Goal: Navigation & Orientation: Find specific page/section

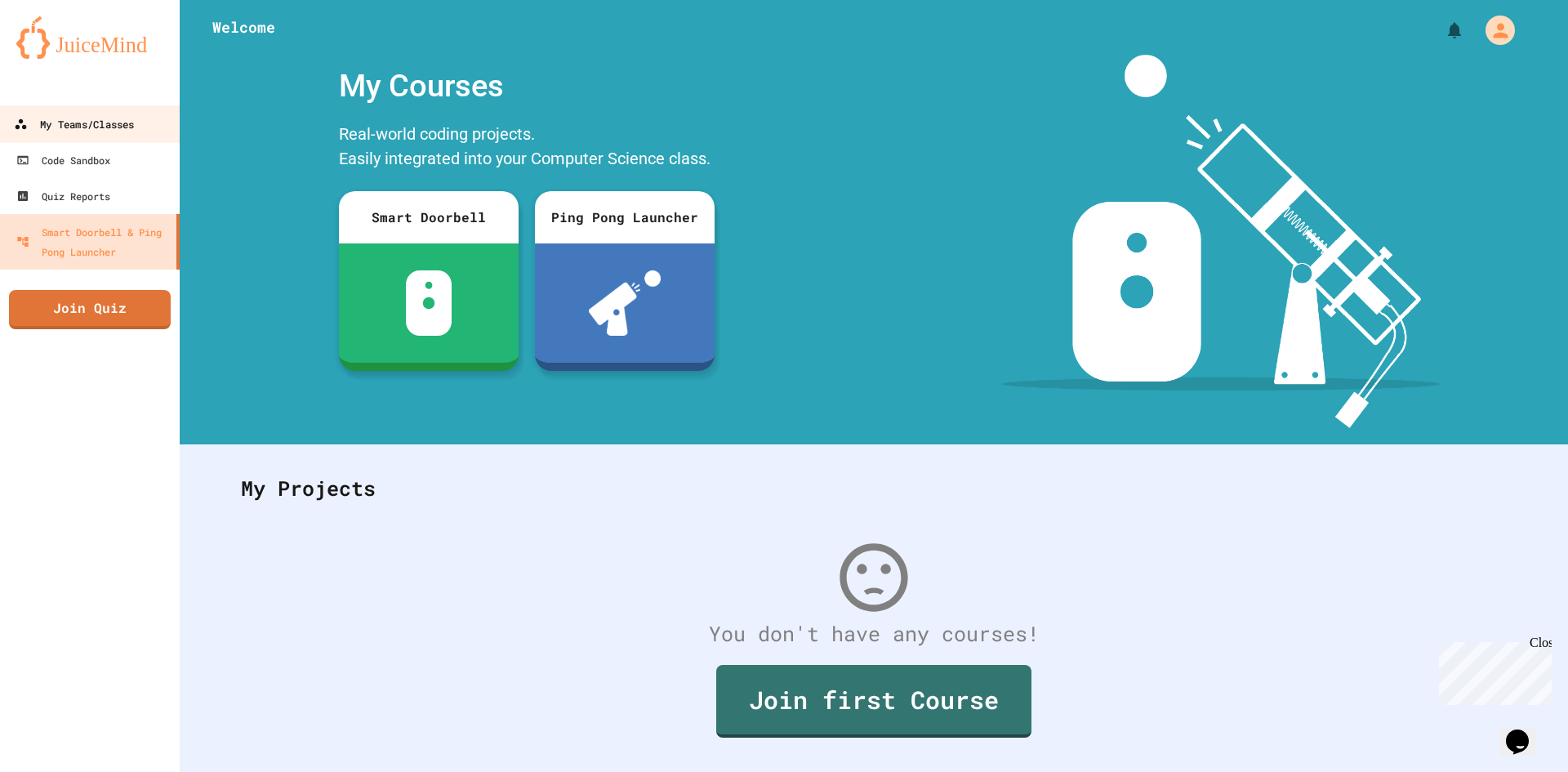
click at [110, 121] on div "My Teams/Classes" at bounding box center [74, 125] width 120 height 20
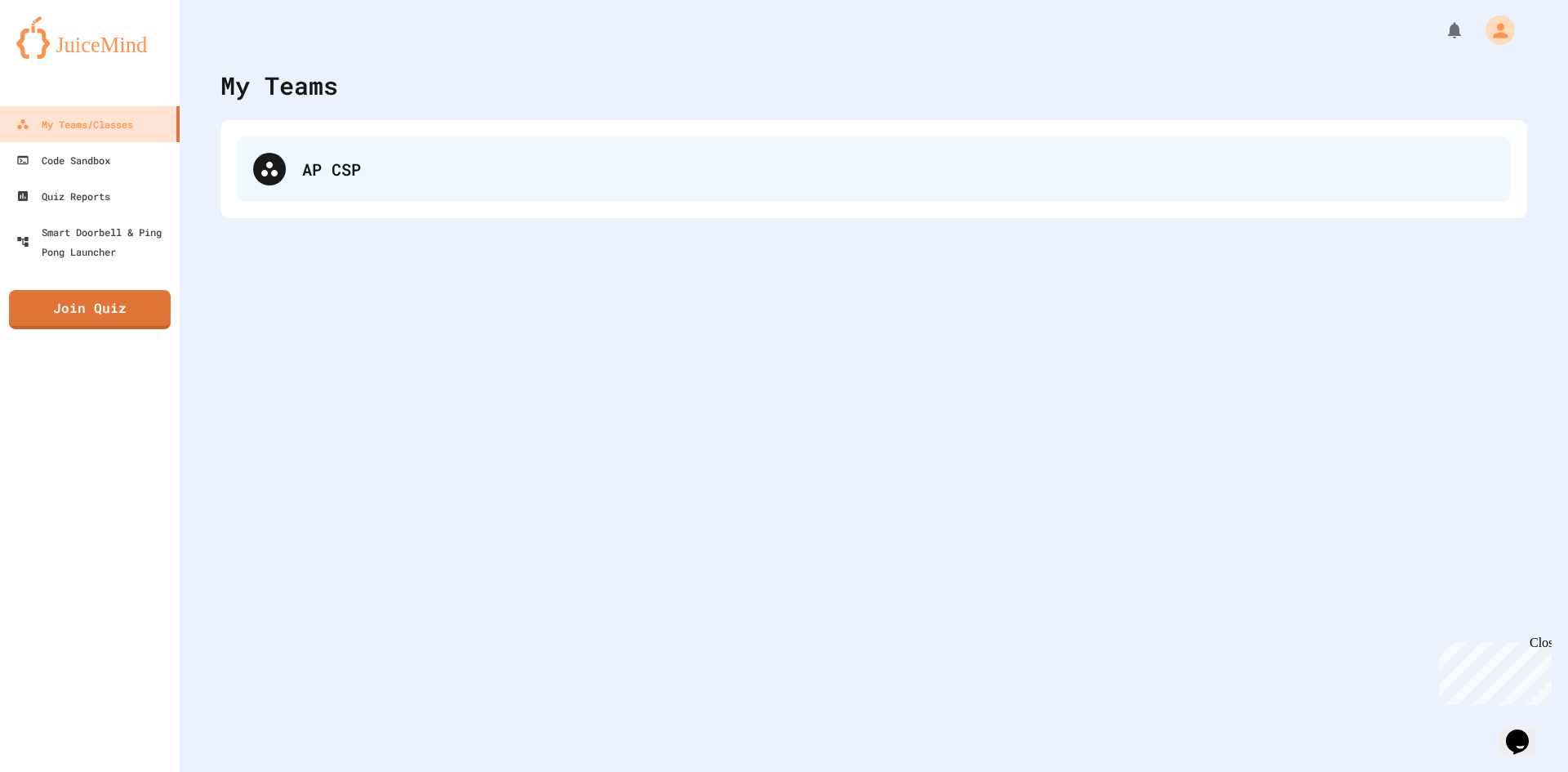
click at [500, 170] on div "AP CSP" at bounding box center [899, 169] width 1192 height 25
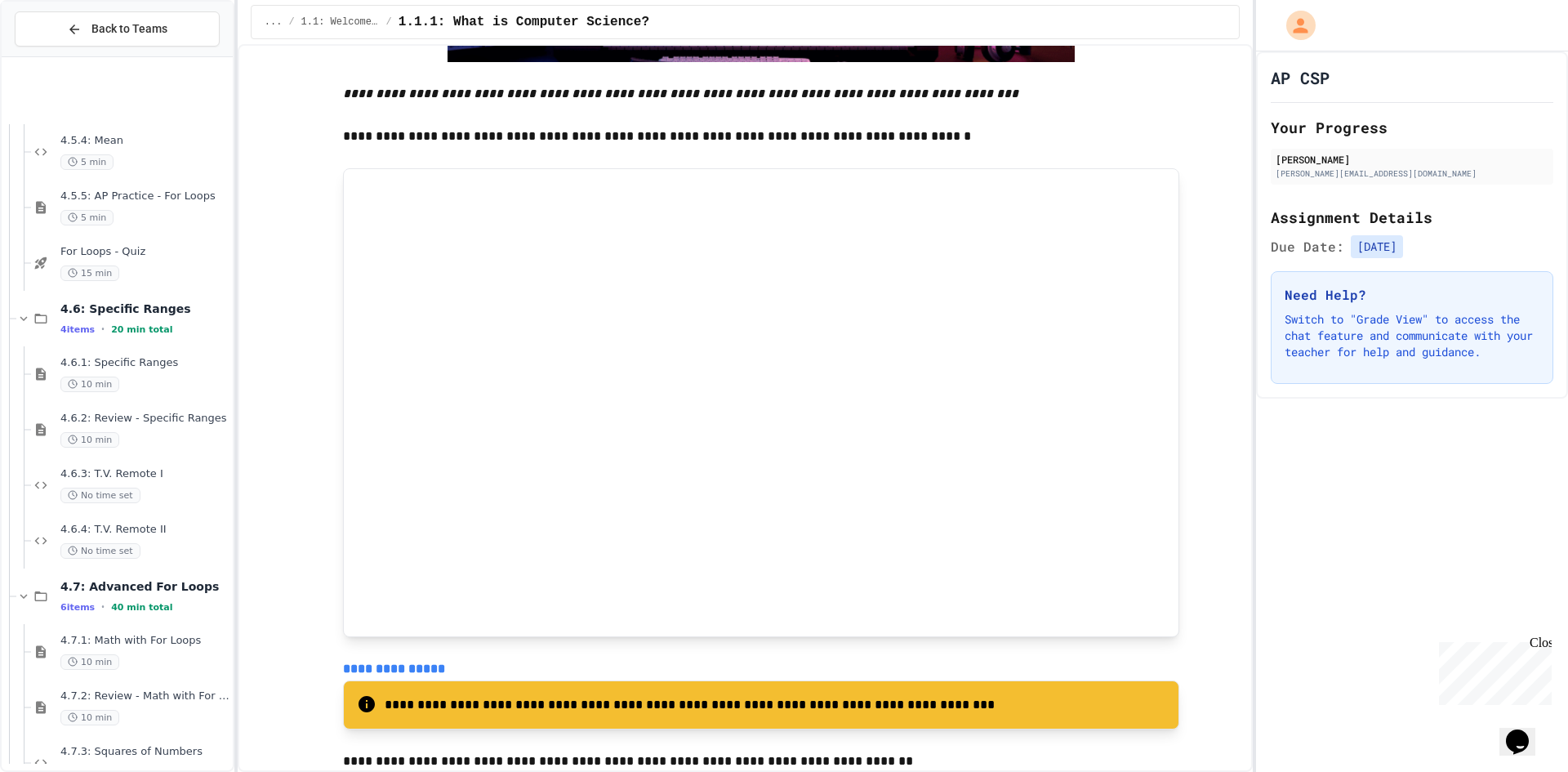
scroll to position [6151, 0]
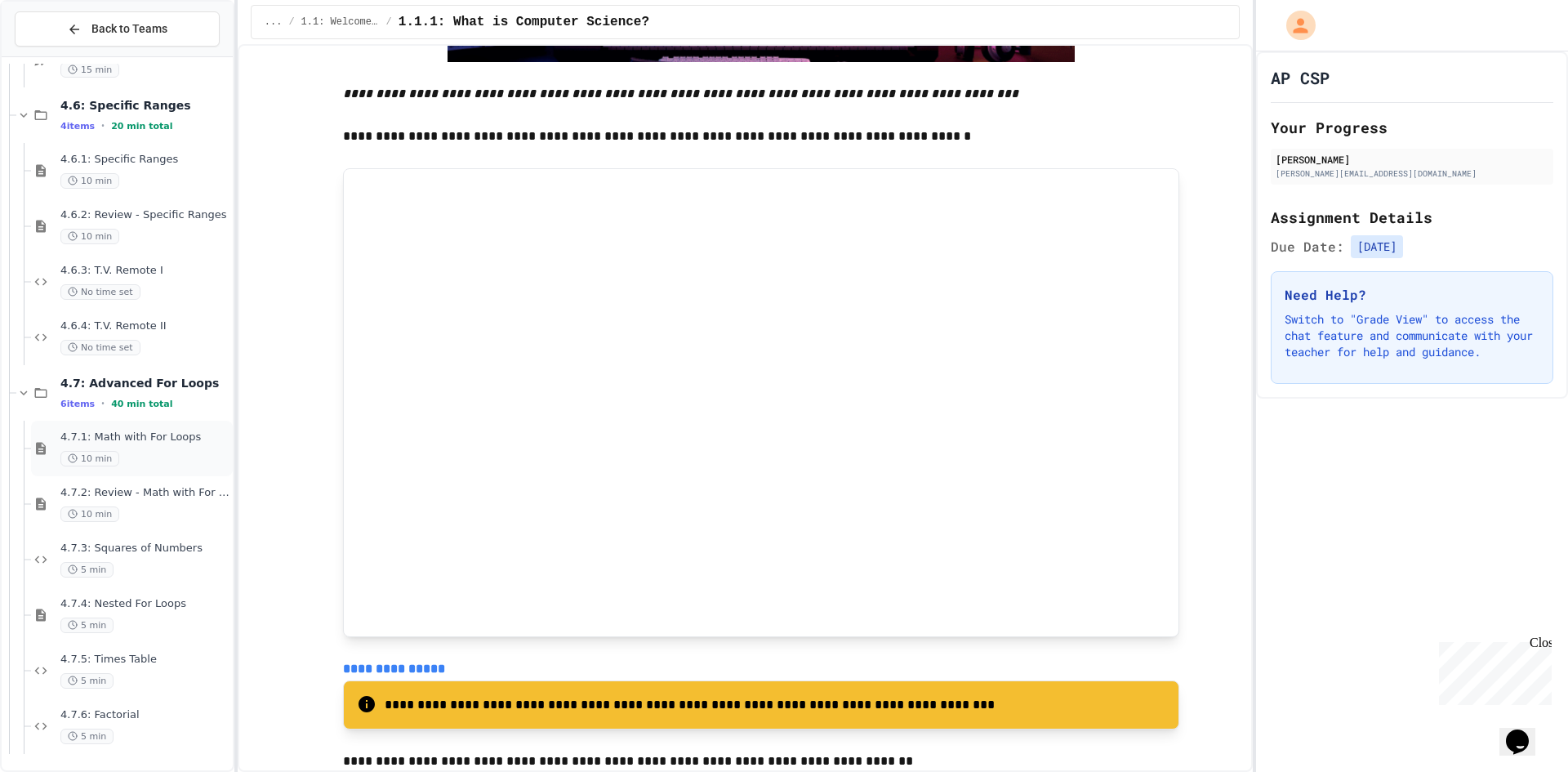
click at [117, 441] on span "4.7.1: Math with For Loops" at bounding box center [145, 437] width 169 height 14
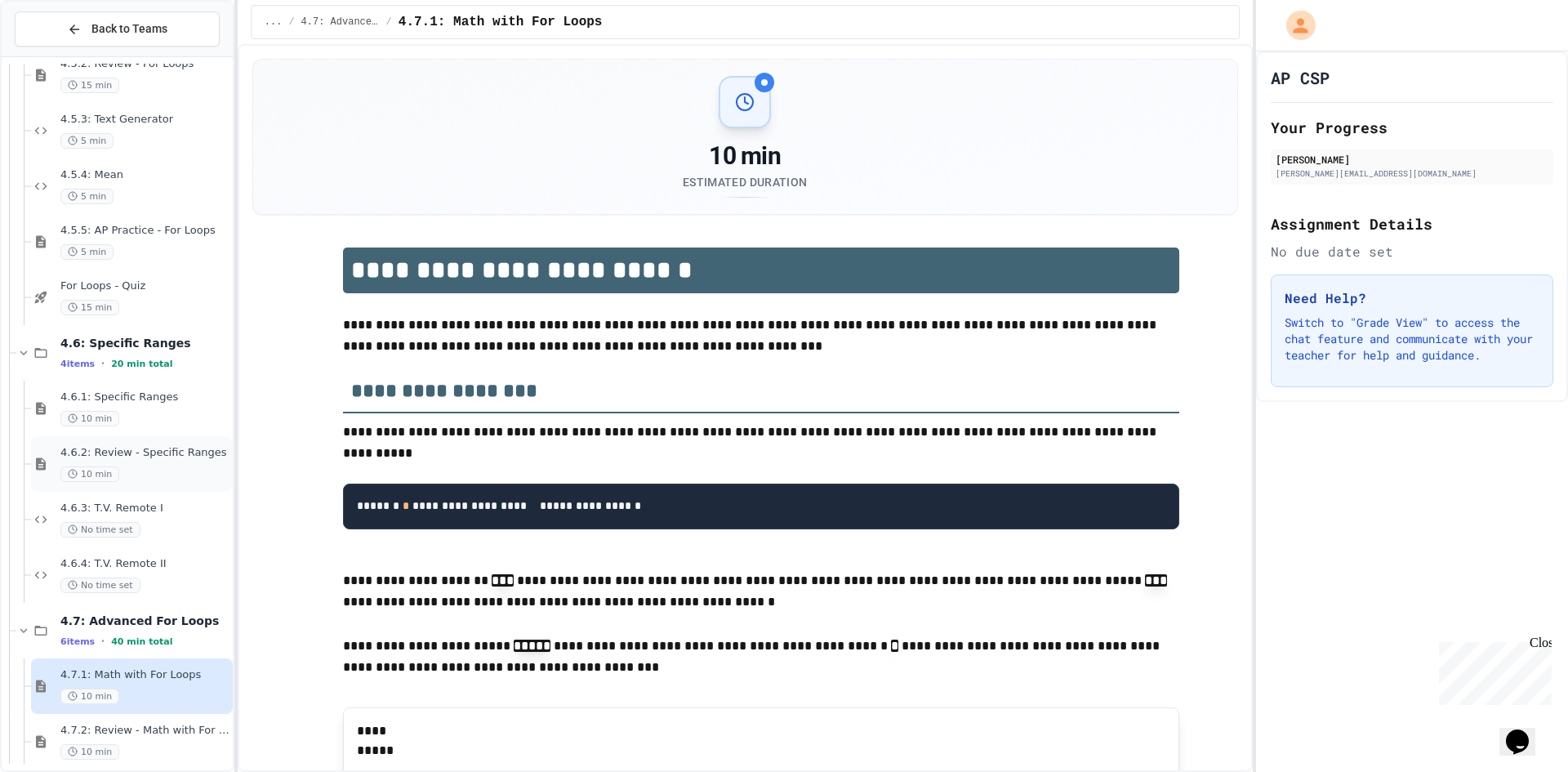
scroll to position [5886, 0]
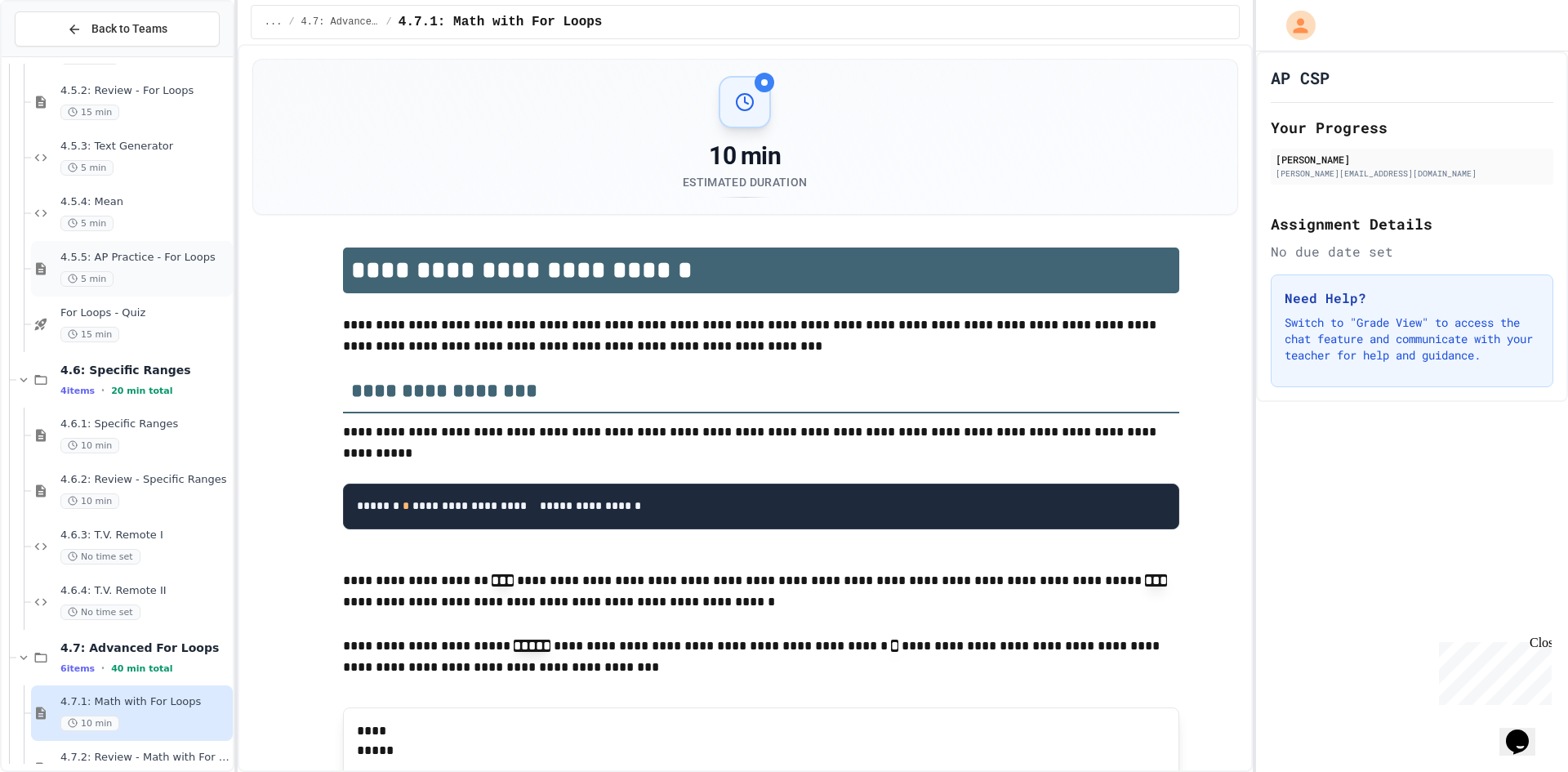
click at [110, 280] on span "5 min" at bounding box center [87, 280] width 53 height 16
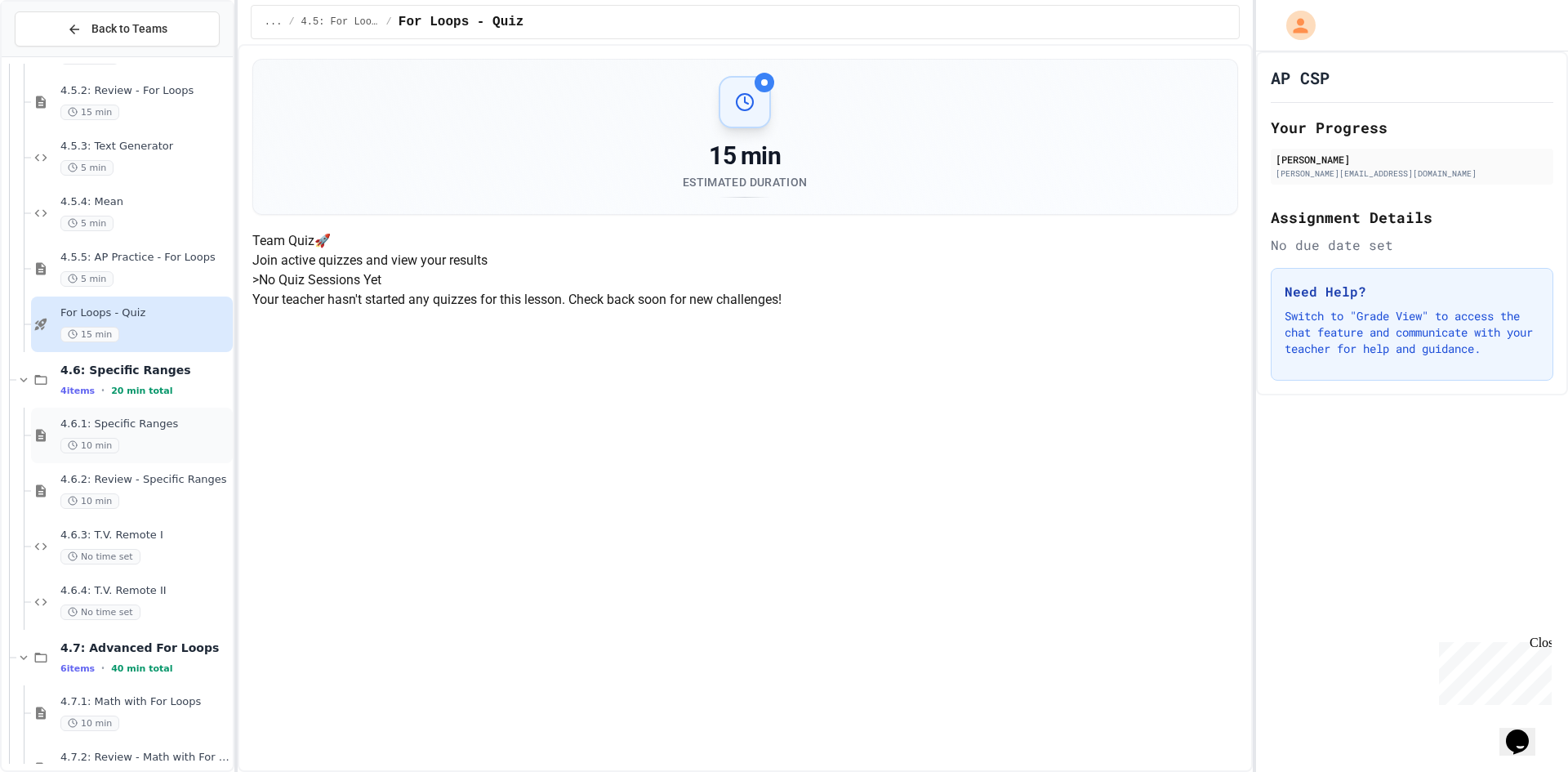
click at [141, 456] on div "4.6.1: Specific Ranges 10 min" at bounding box center [132, 435] width 202 height 56
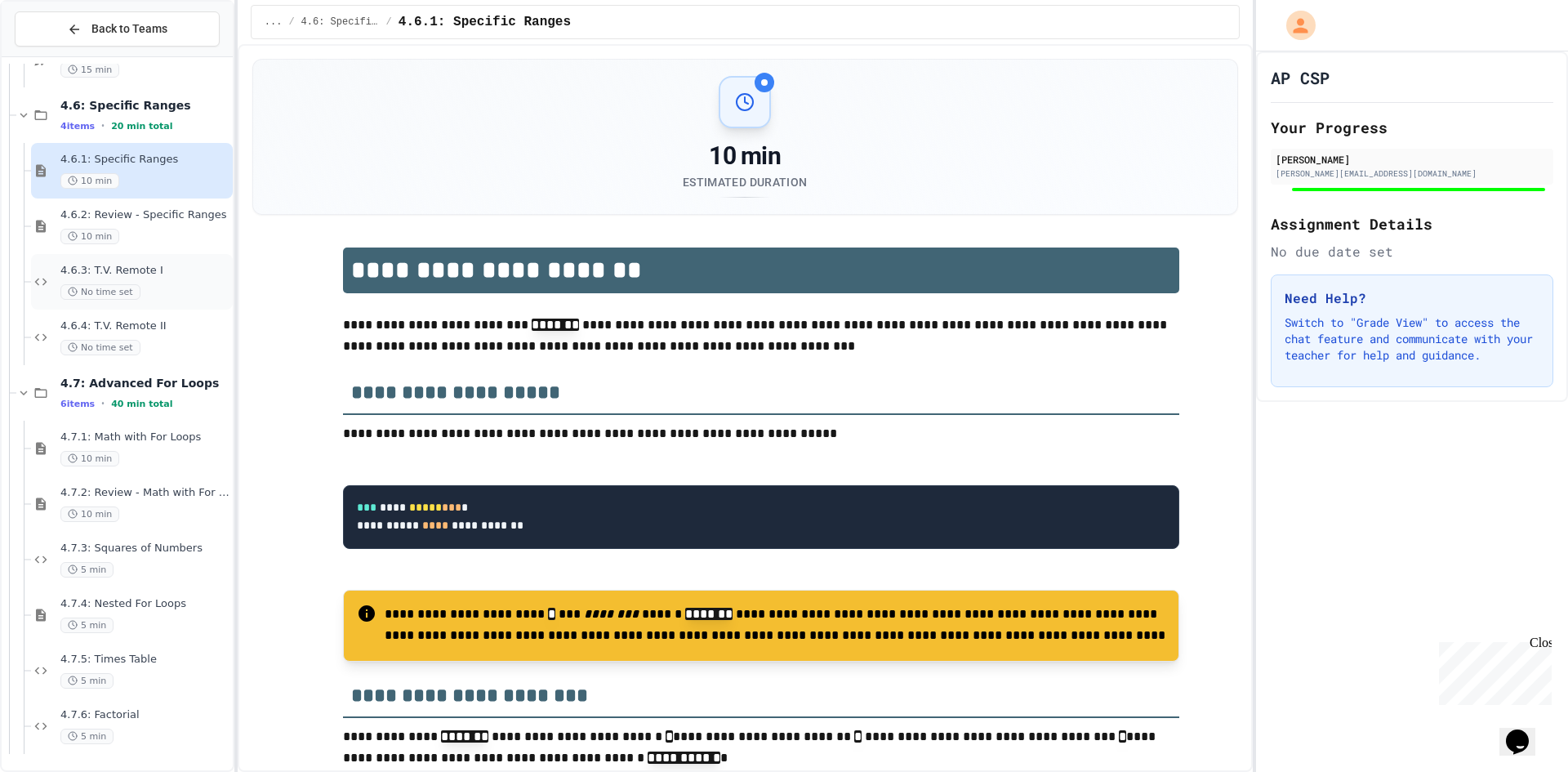
click at [150, 289] on div "No time set" at bounding box center [145, 293] width 169 height 16
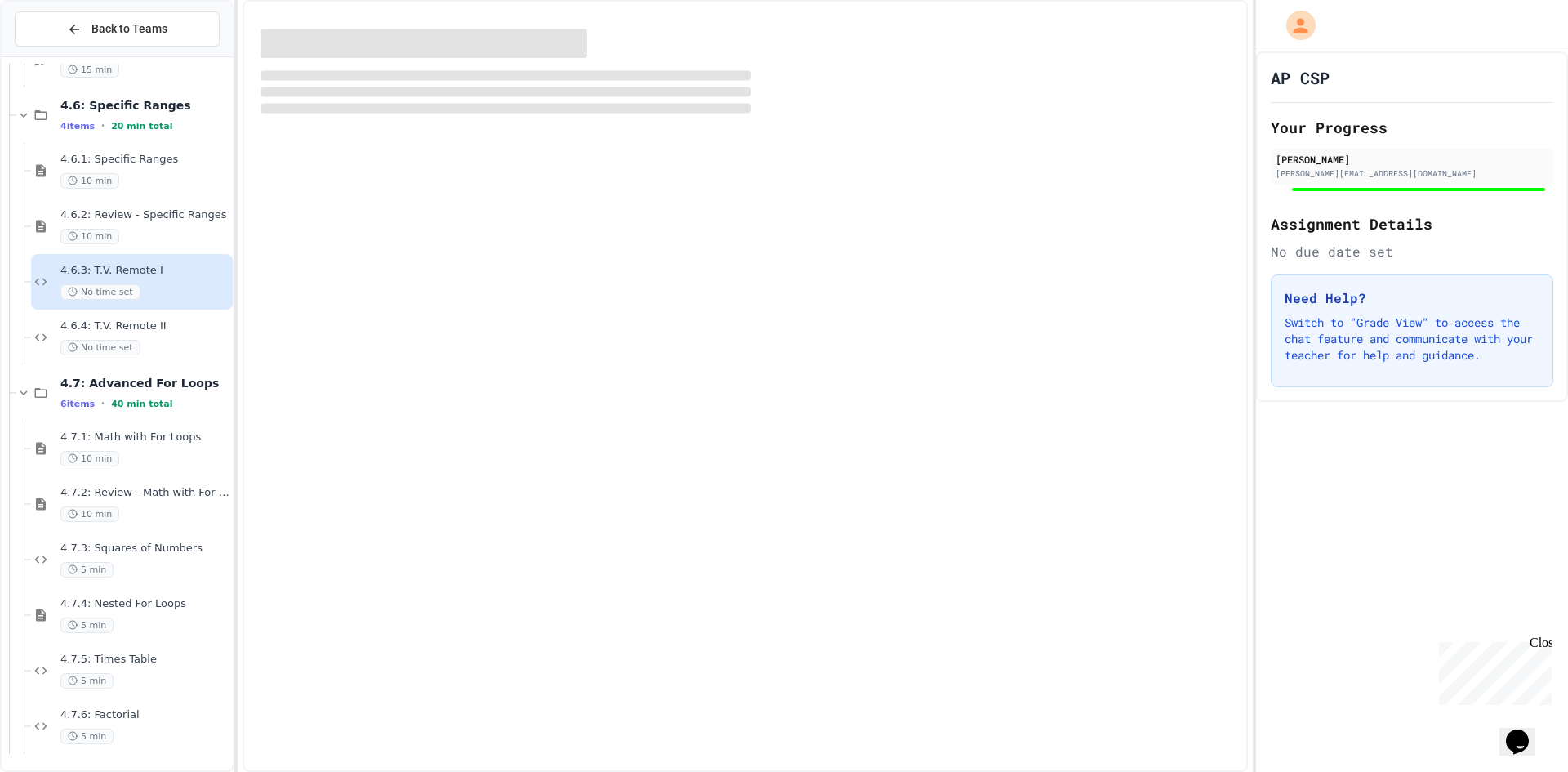
scroll to position [6132, 0]
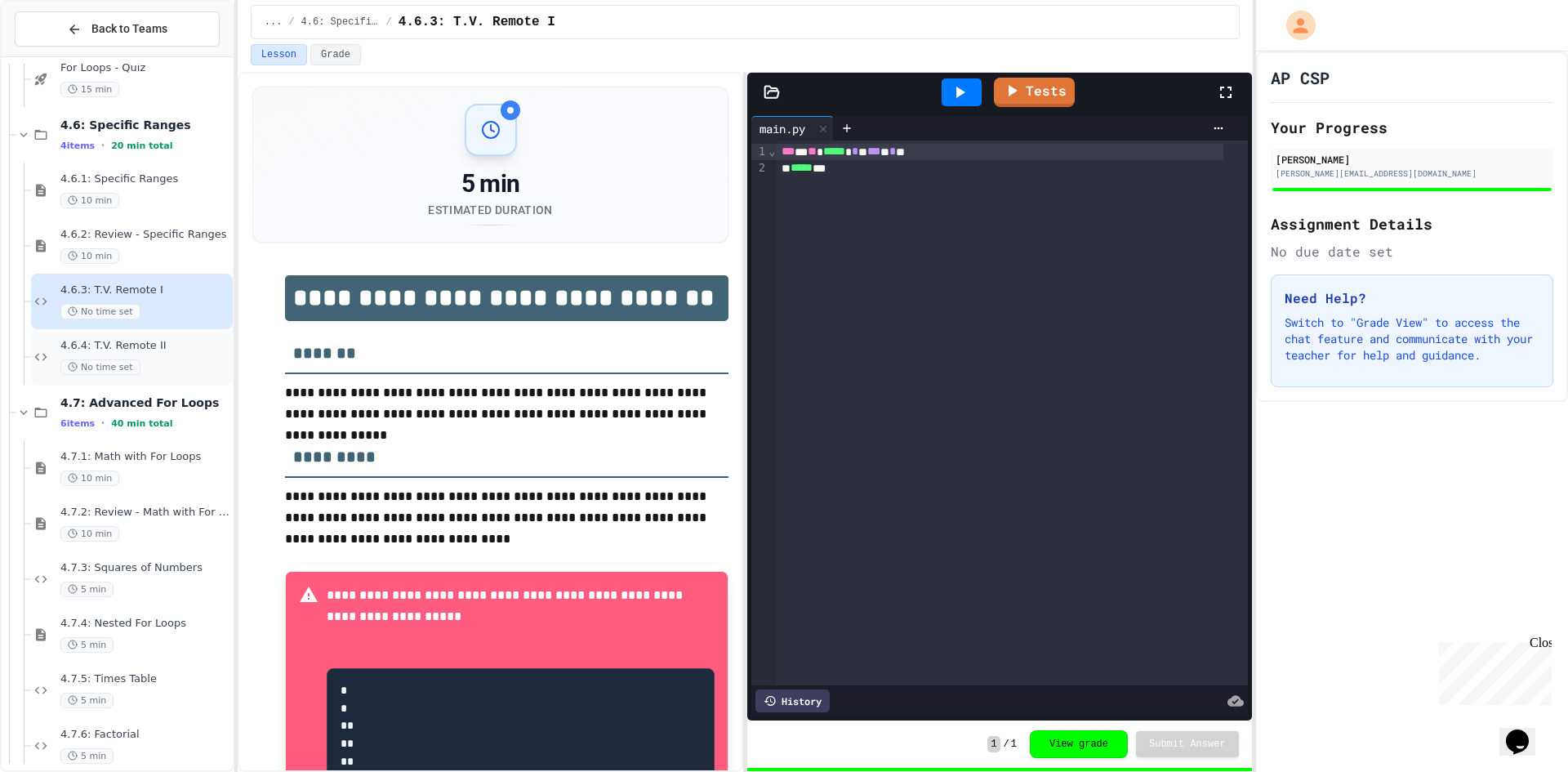
click at [141, 357] on div "4.6.4: T.V. Remote II No time set" at bounding box center [145, 357] width 169 height 36
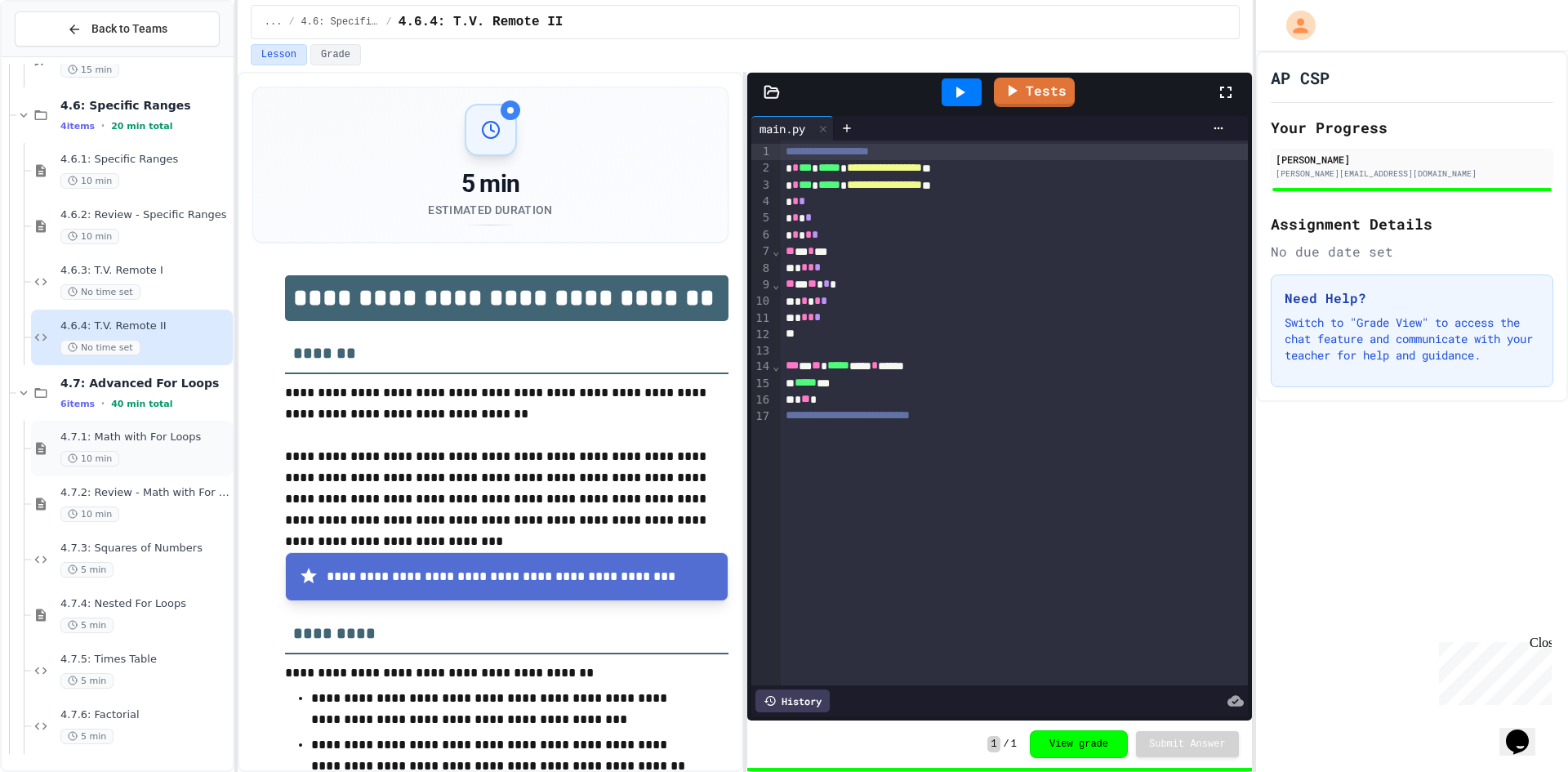
click at [119, 439] on span "4.7.1: Math with For Loops" at bounding box center [145, 437] width 169 height 14
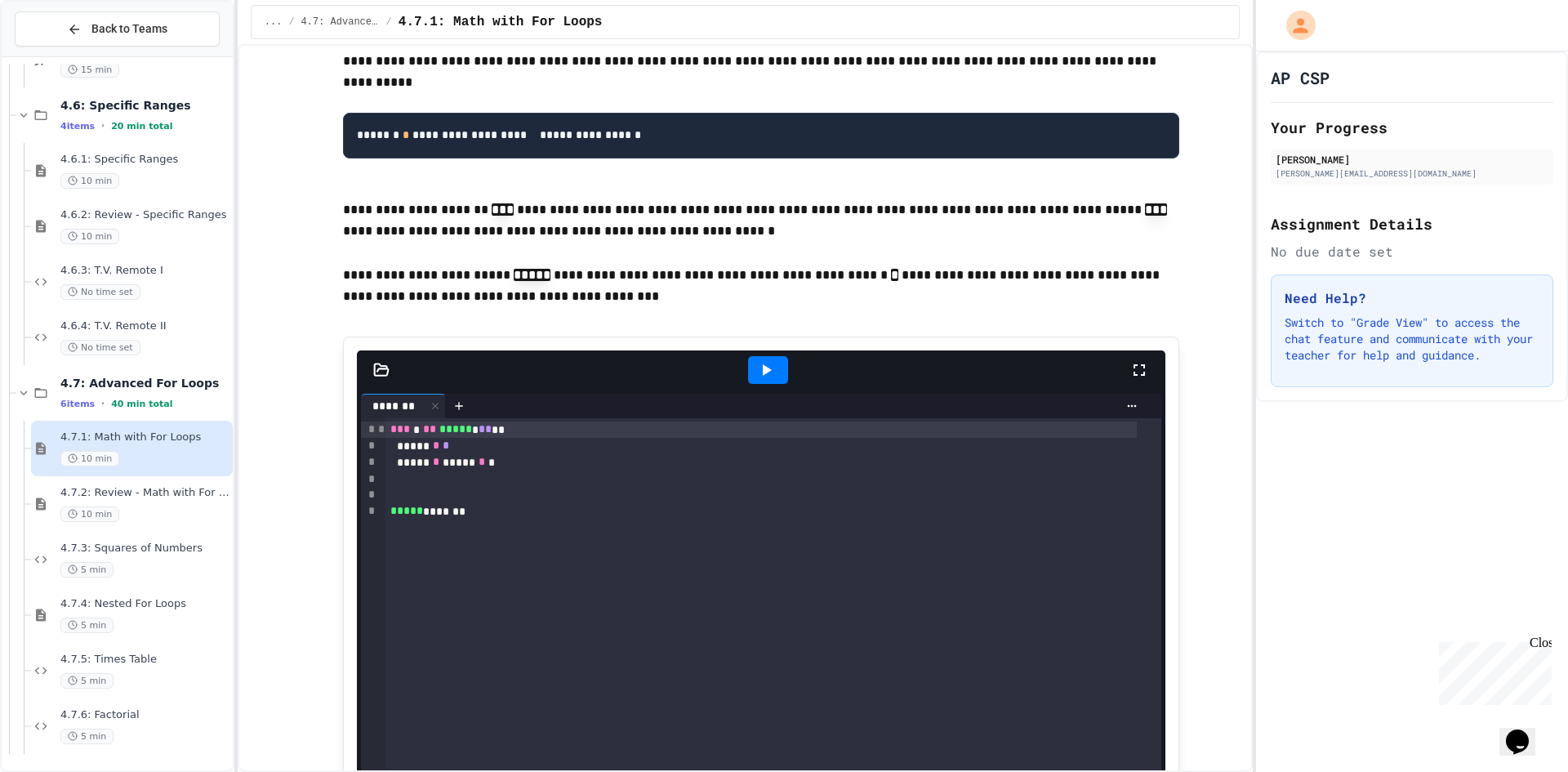
scroll to position [327, 0]
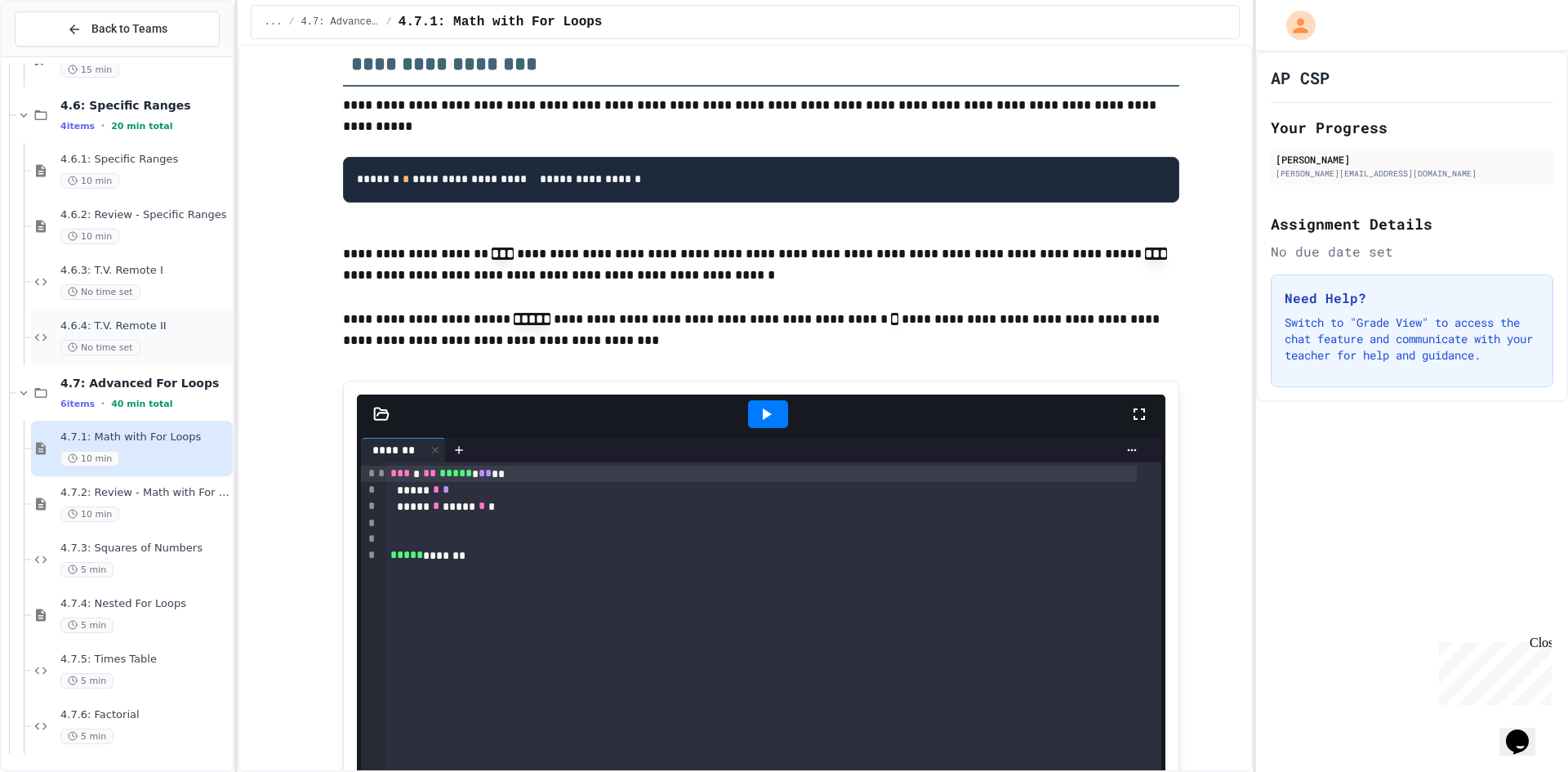
click at [146, 348] on div "No time set" at bounding box center [145, 348] width 169 height 16
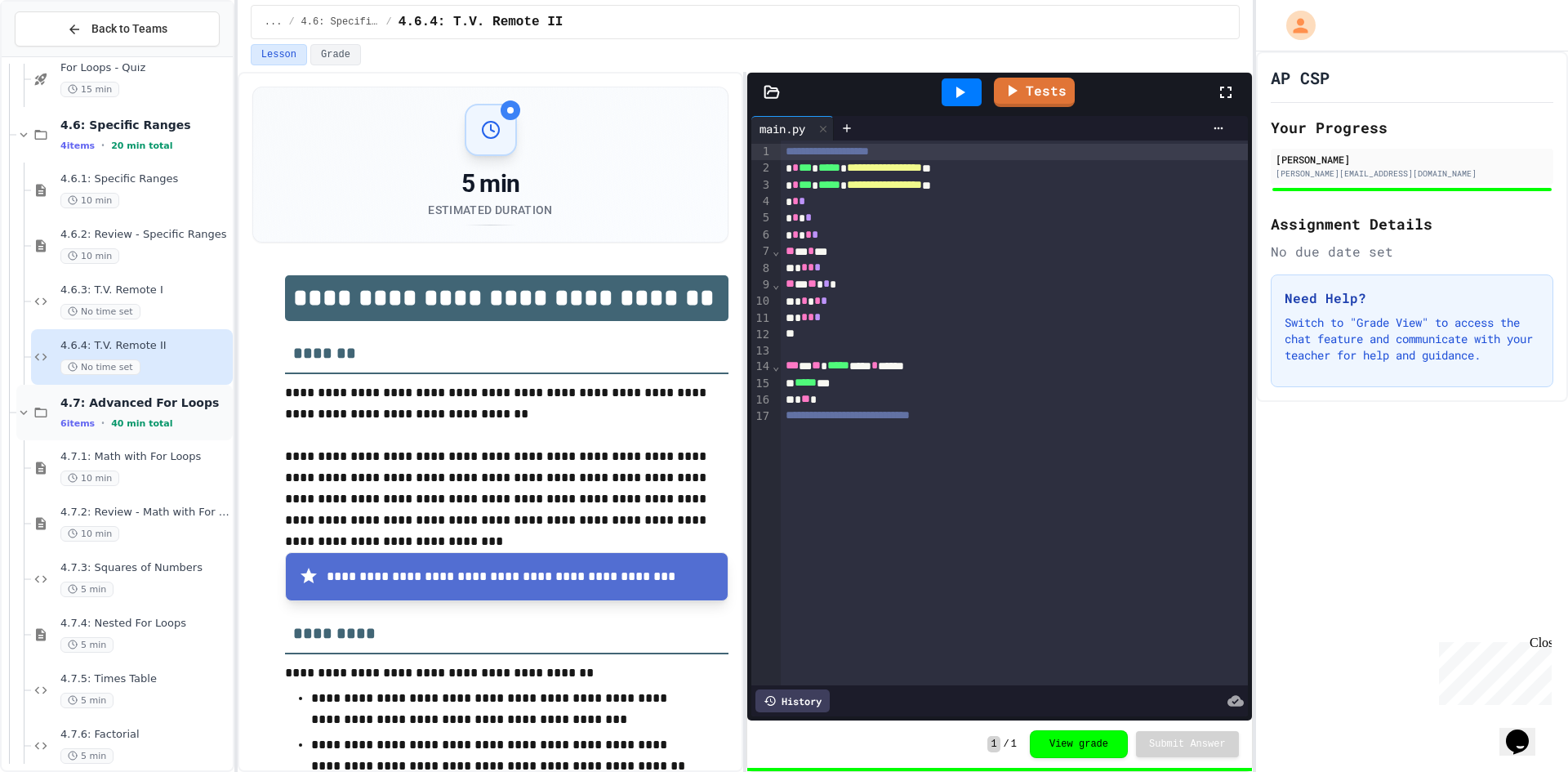
click at [191, 416] on div "6 items • 40 min total" at bounding box center [145, 422] width 169 height 13
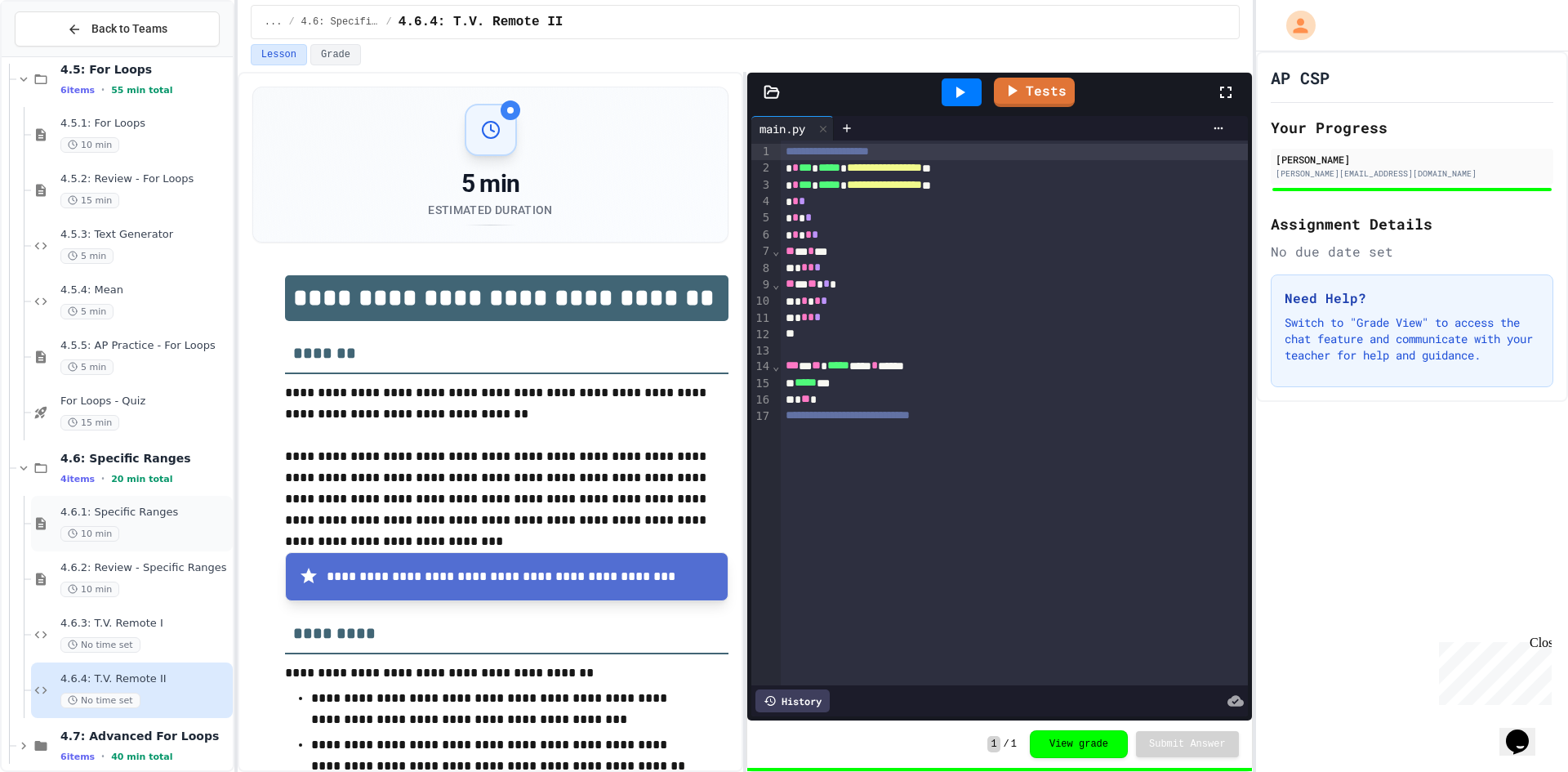
click at [147, 531] on div "10 min" at bounding box center [145, 534] width 169 height 16
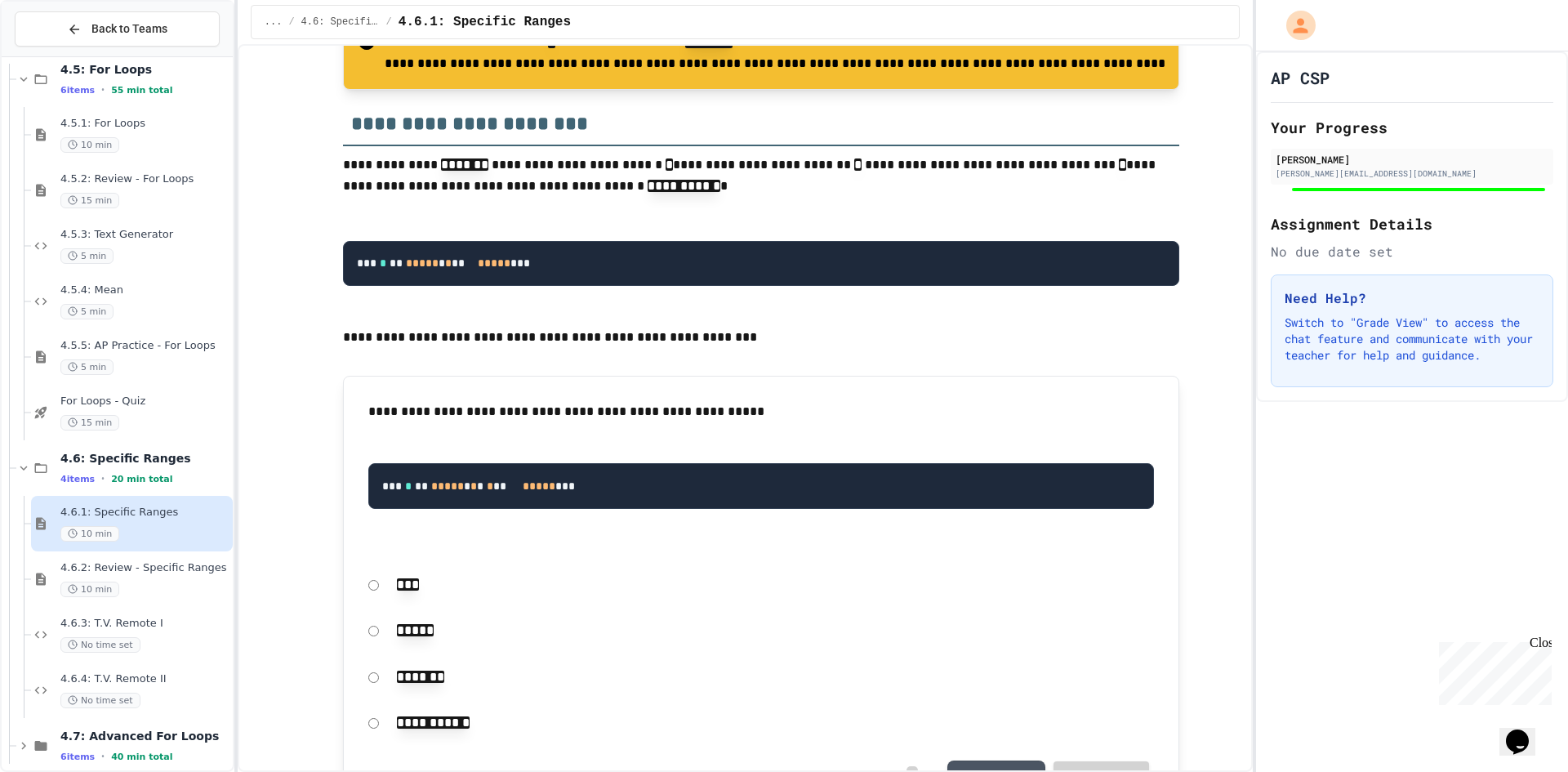
scroll to position [5818, 0]
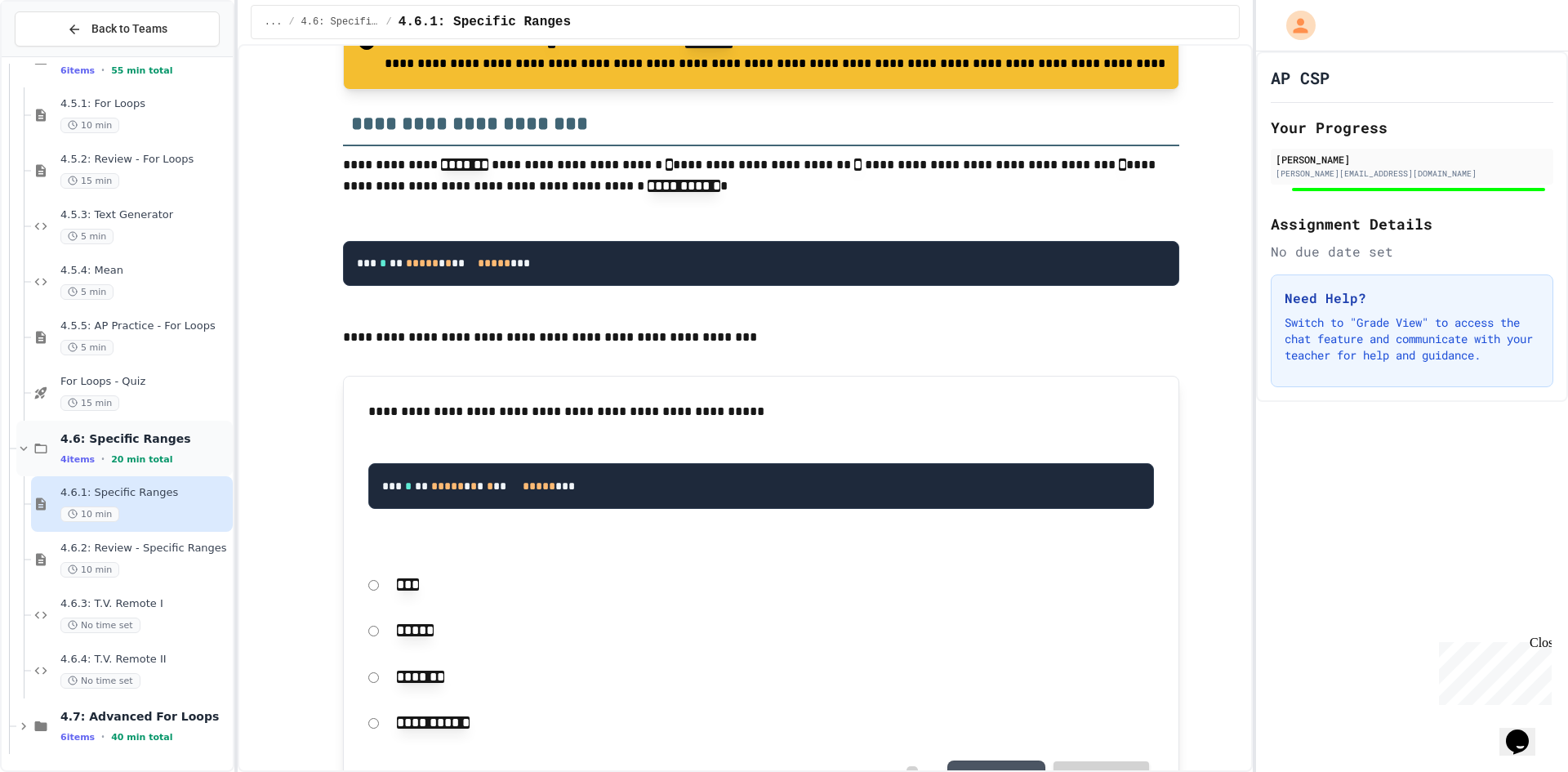
click at [70, 474] on div "4.6: Specific Ranges 4 items • 20 min total" at bounding box center [124, 448] width 217 height 56
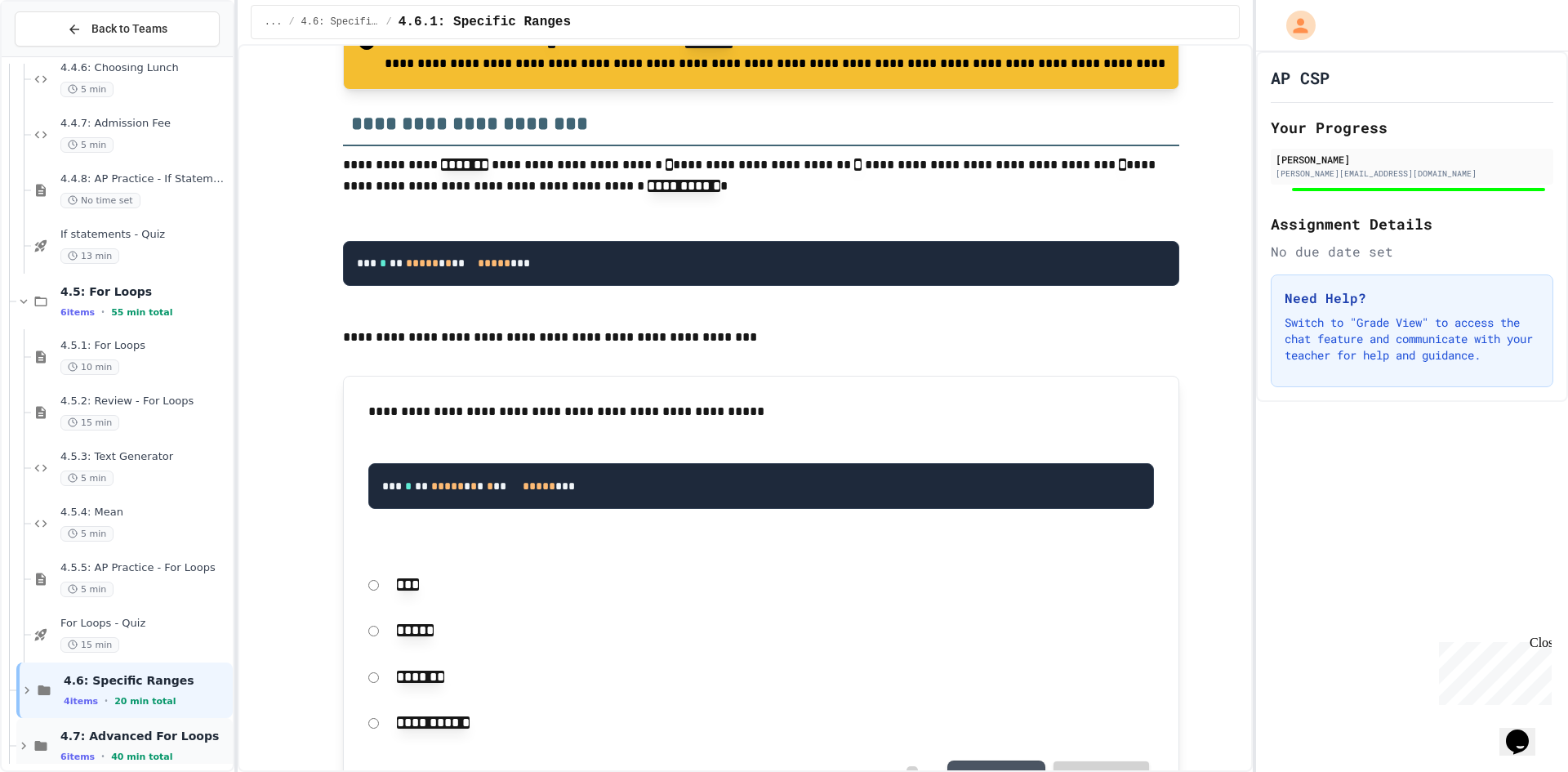
click at [83, 760] on span "6 items" at bounding box center [78, 756] width 34 height 11
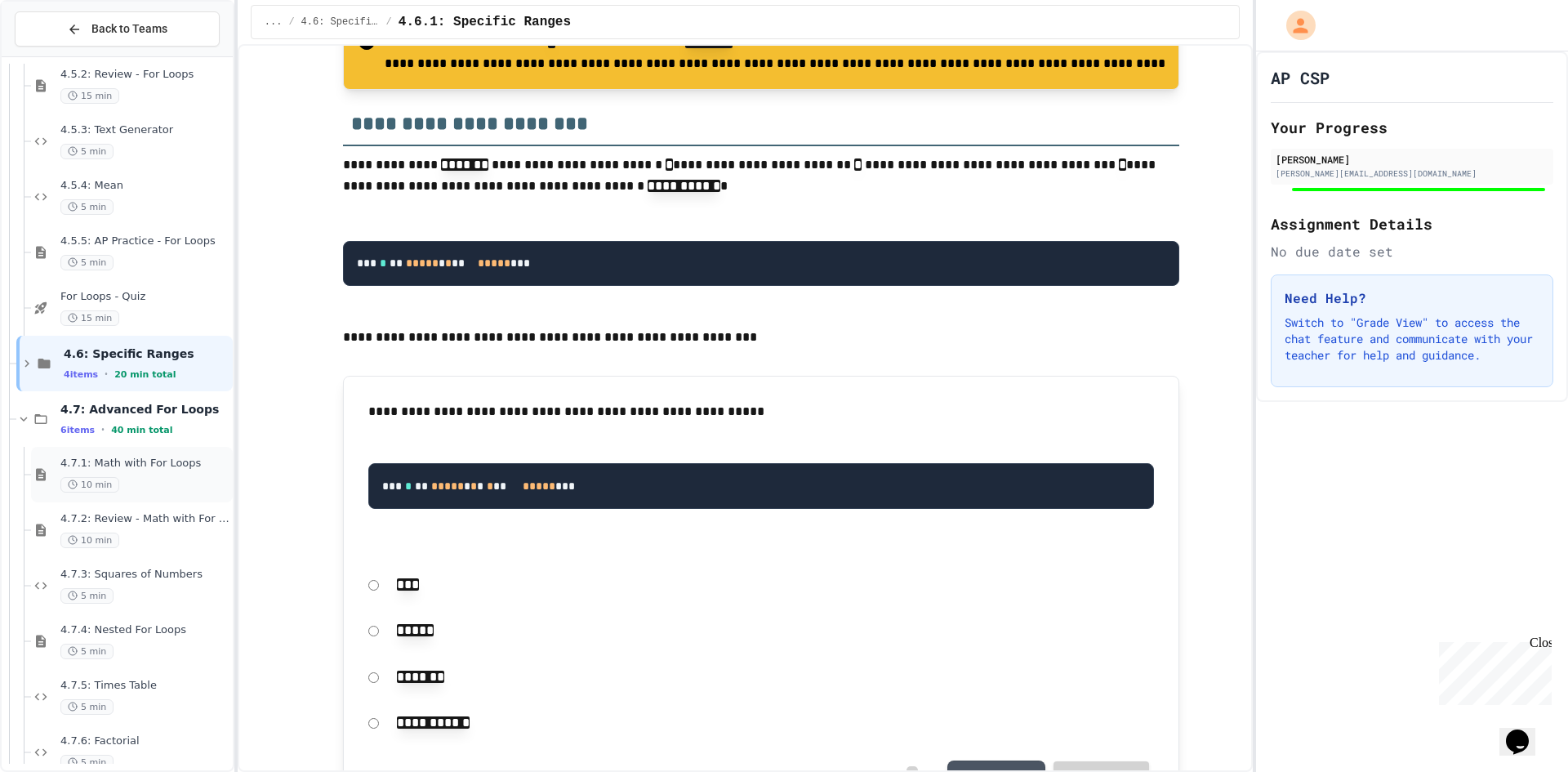
click at [85, 469] on span "4.7.1: Math with For Loops" at bounding box center [145, 463] width 169 height 14
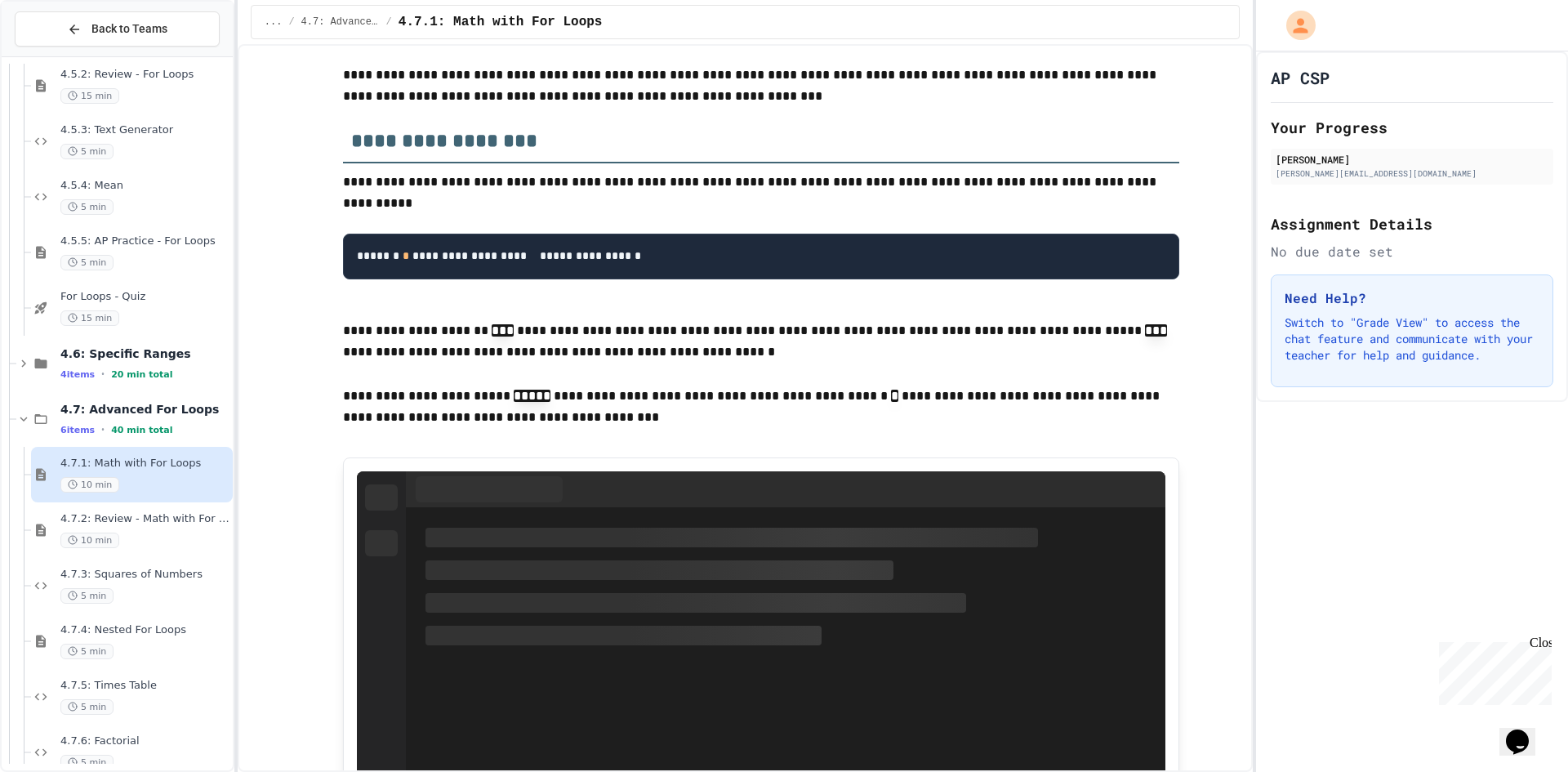
scroll to position [327, 0]
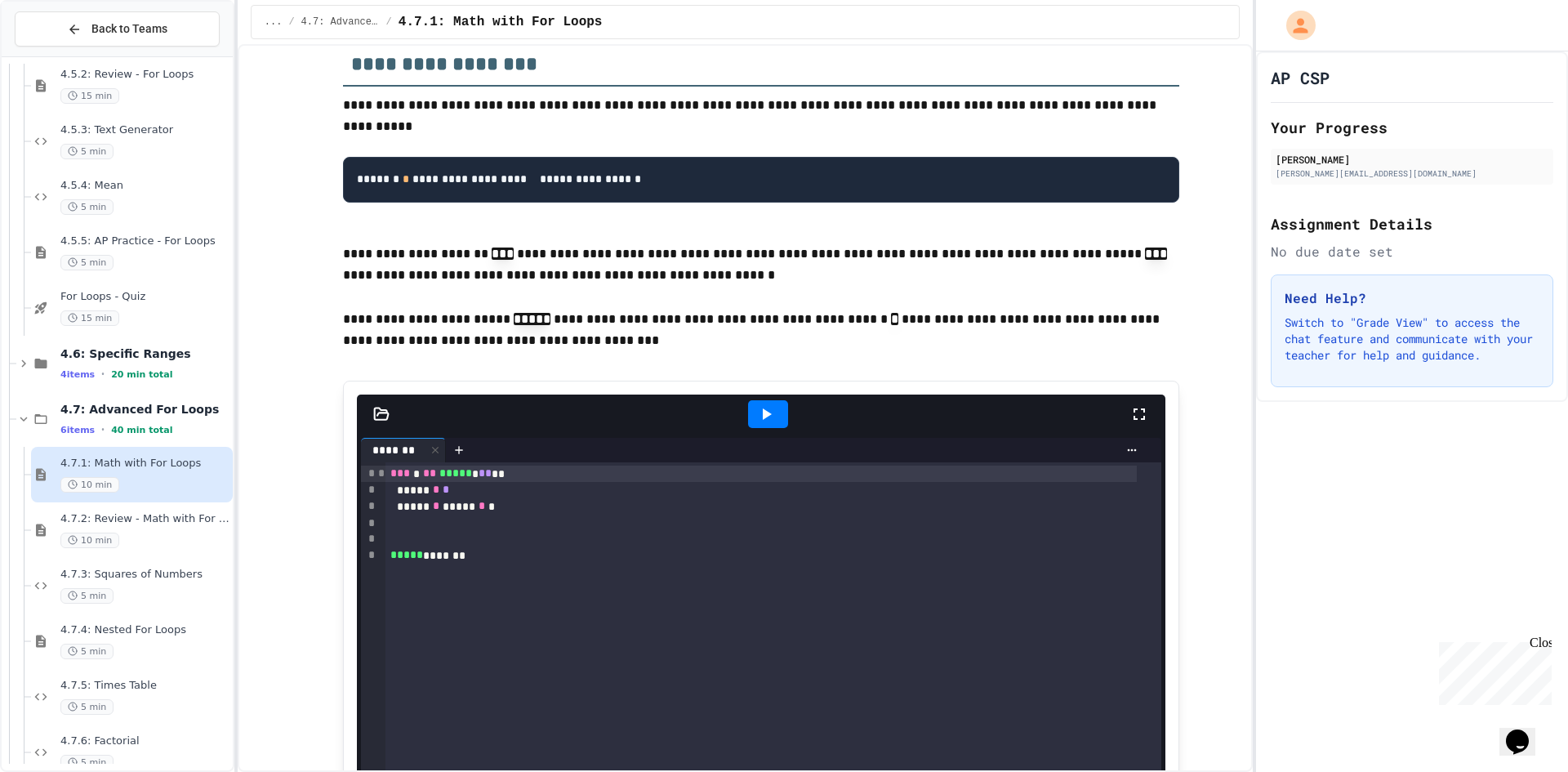
click at [769, 423] on icon at bounding box center [766, 414] width 20 height 20
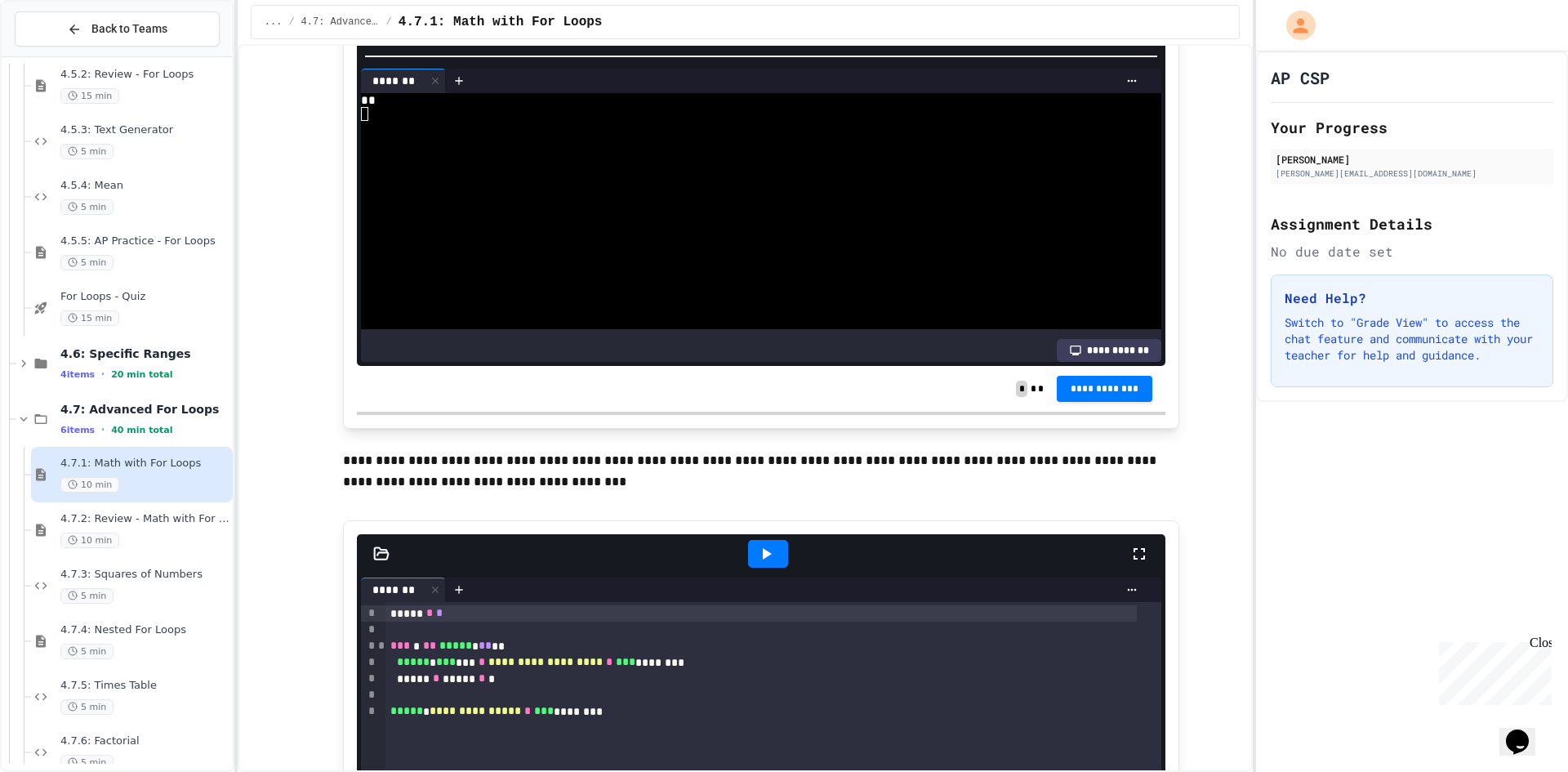
scroll to position [1062, 0]
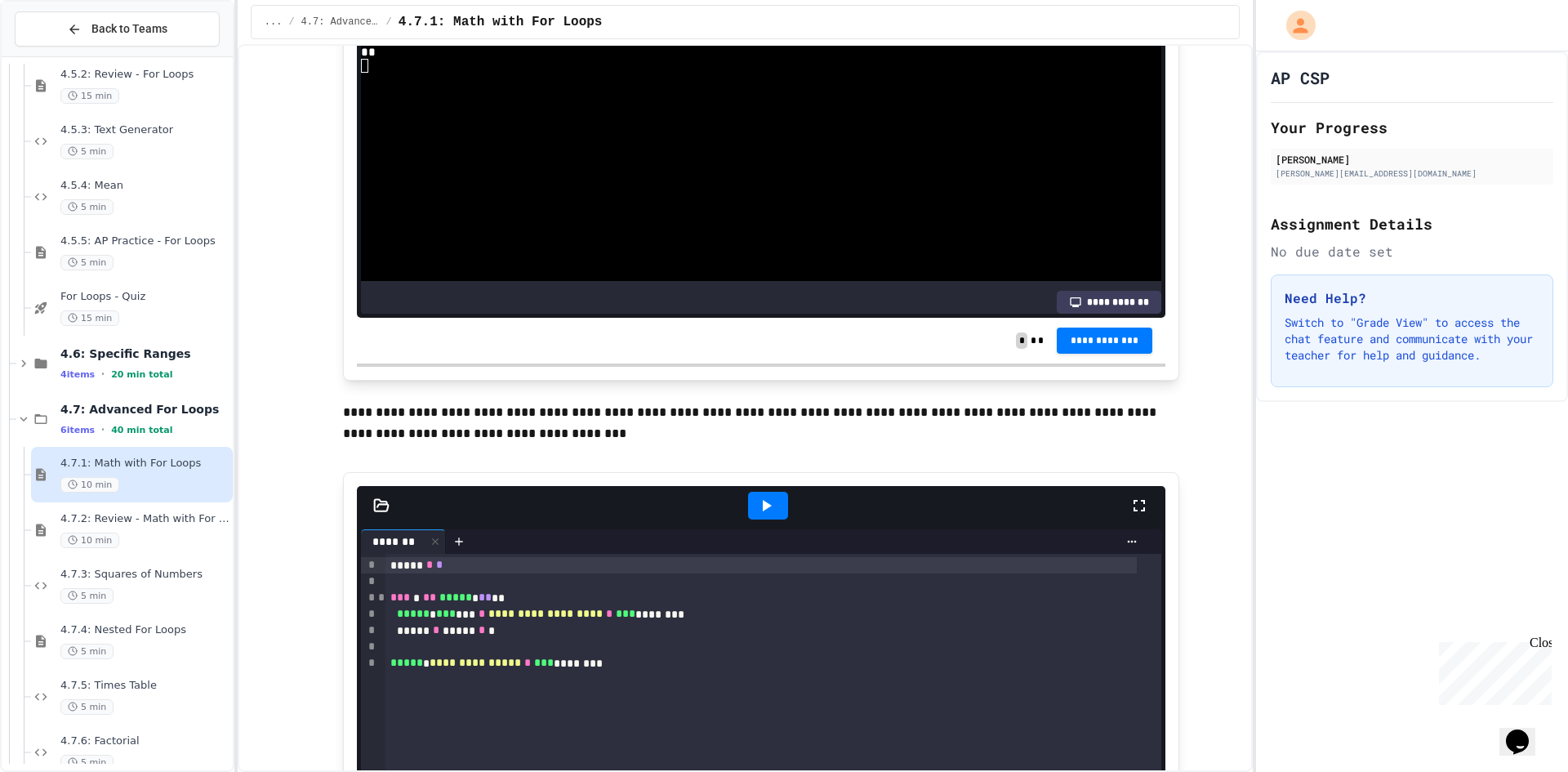
click at [756, 515] on icon at bounding box center [766, 505] width 20 height 20
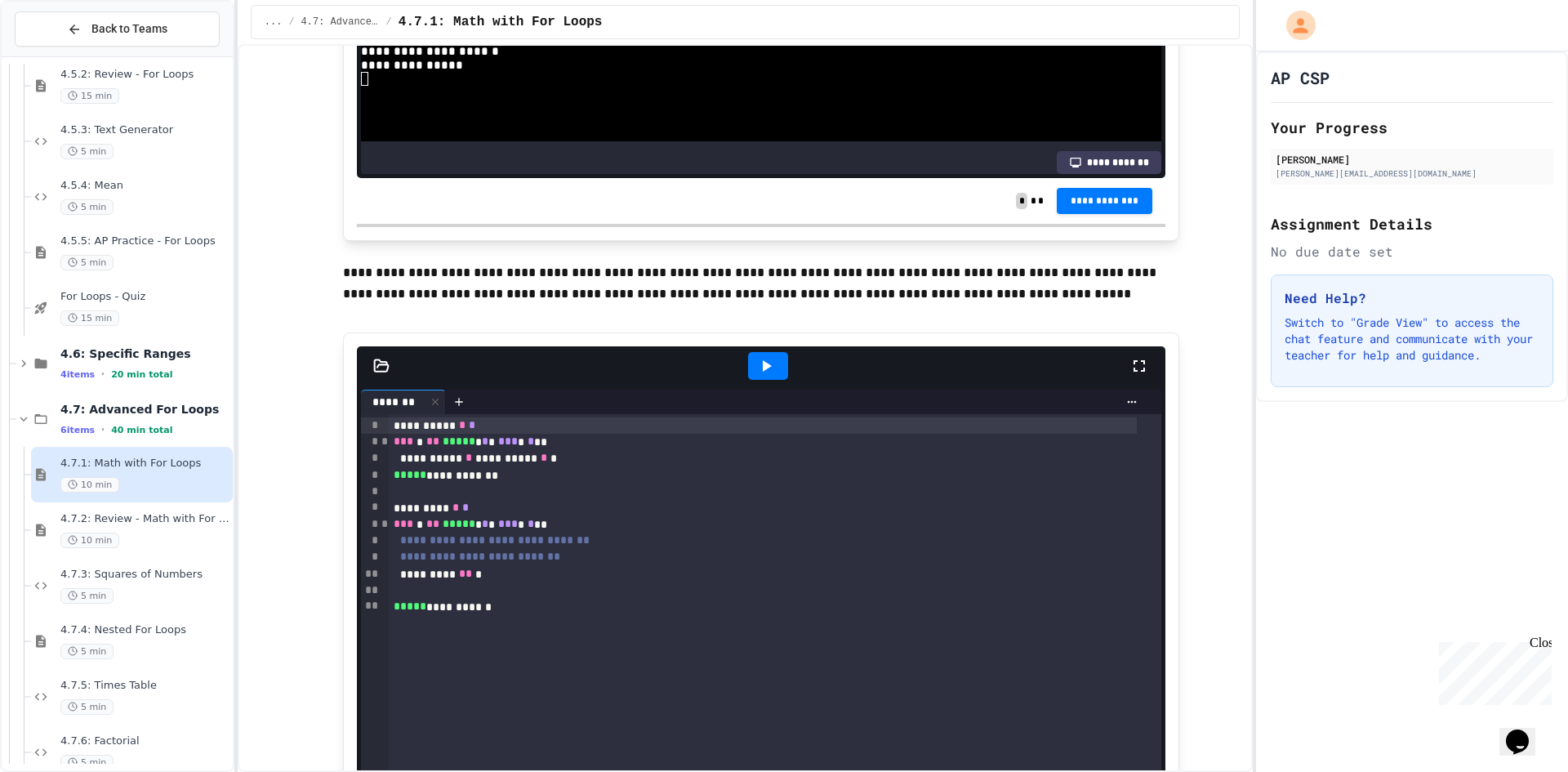
scroll to position [2042, 0]
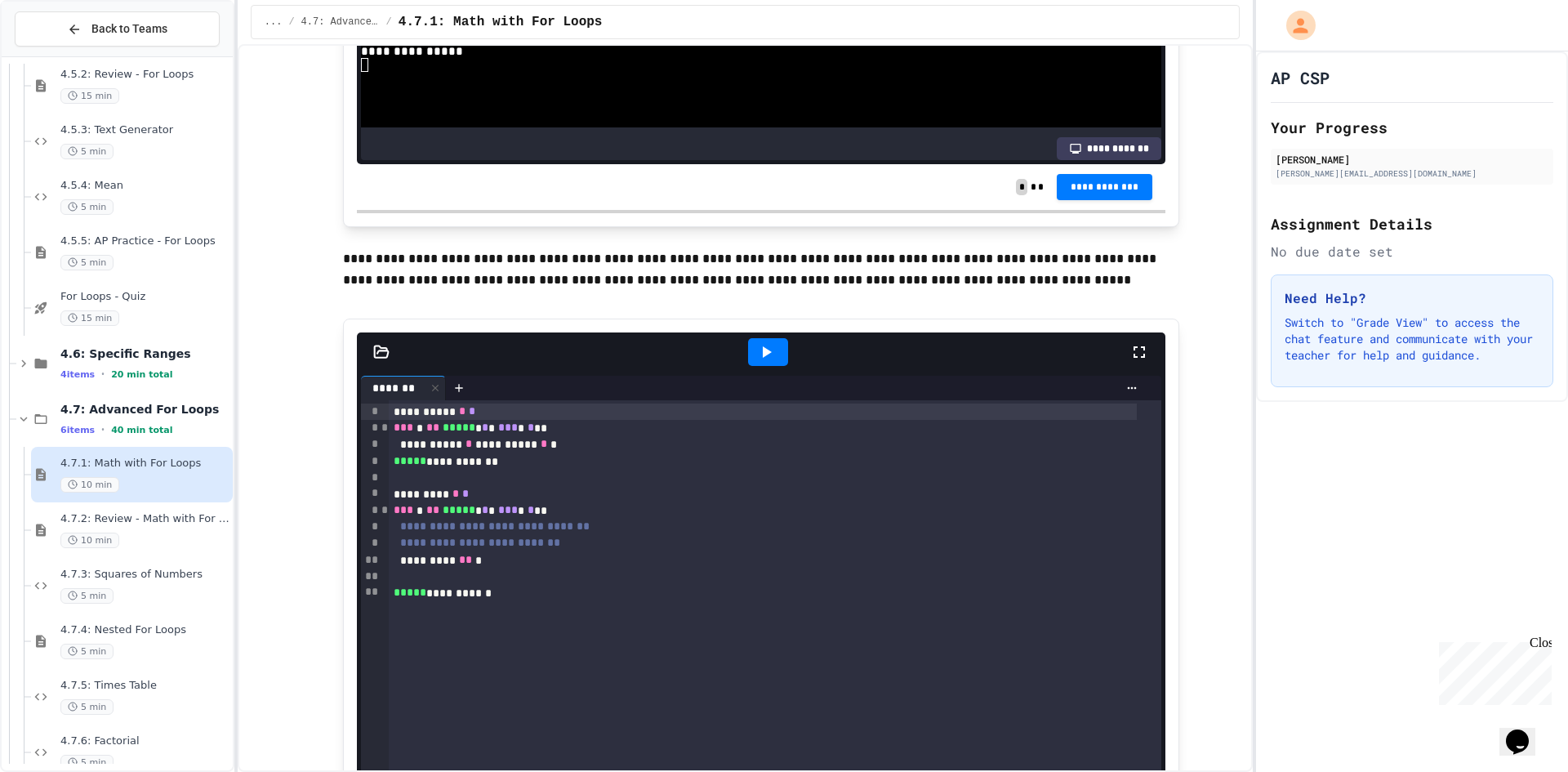
click at [756, 362] on icon at bounding box center [766, 353] width 20 height 20
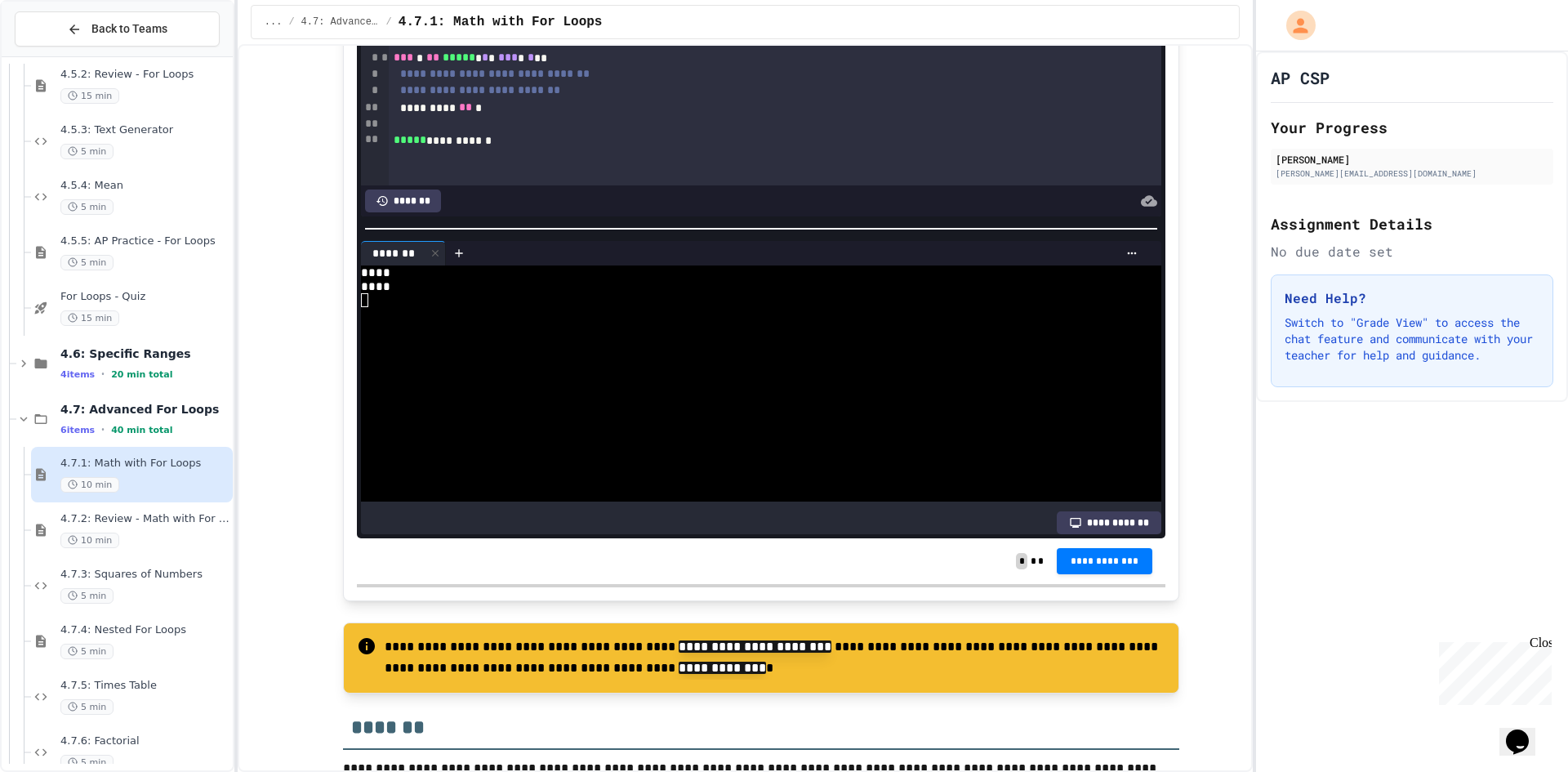
scroll to position [2903, 0]
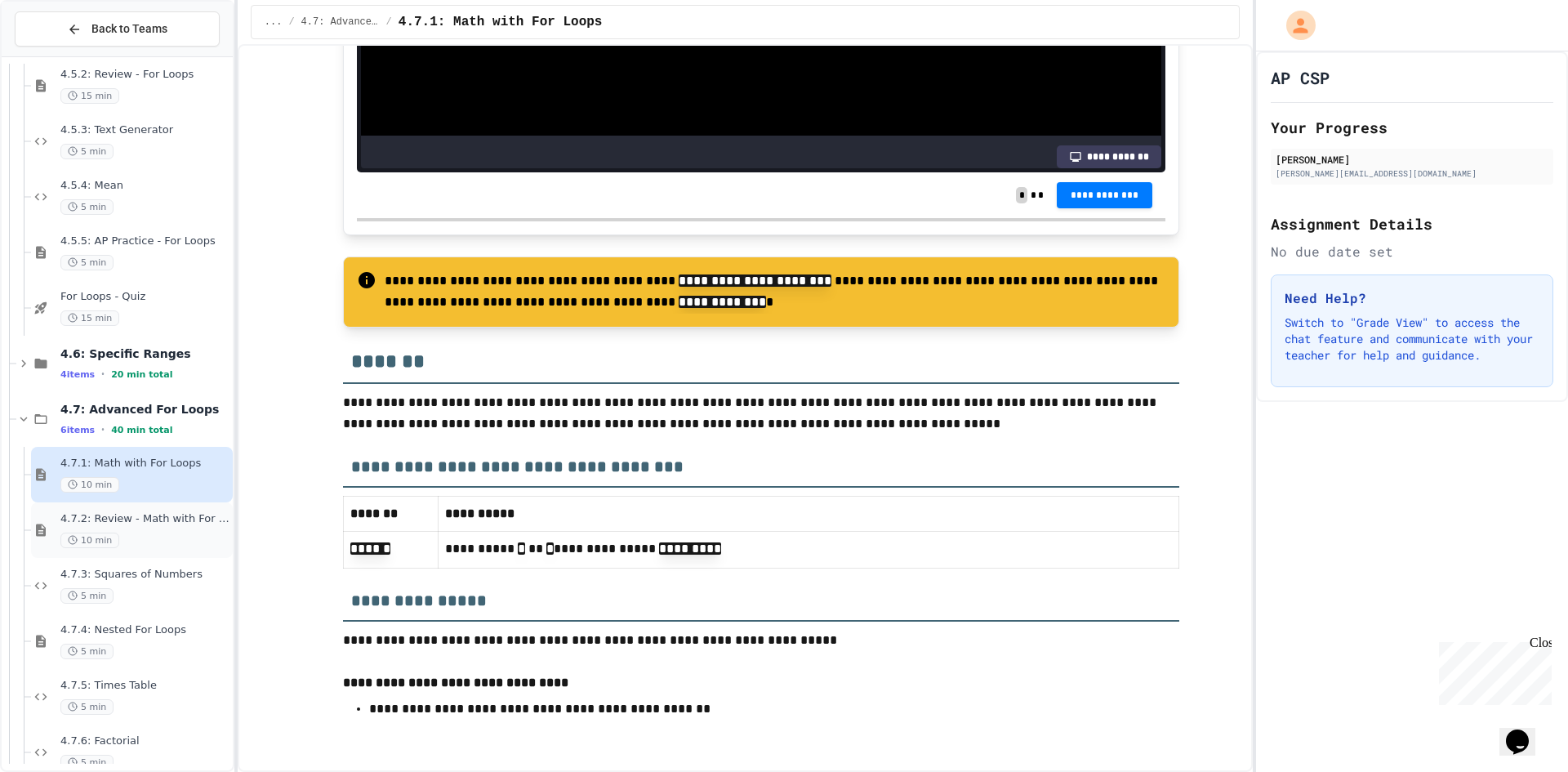
click at [138, 547] on div "10 min" at bounding box center [145, 540] width 169 height 16
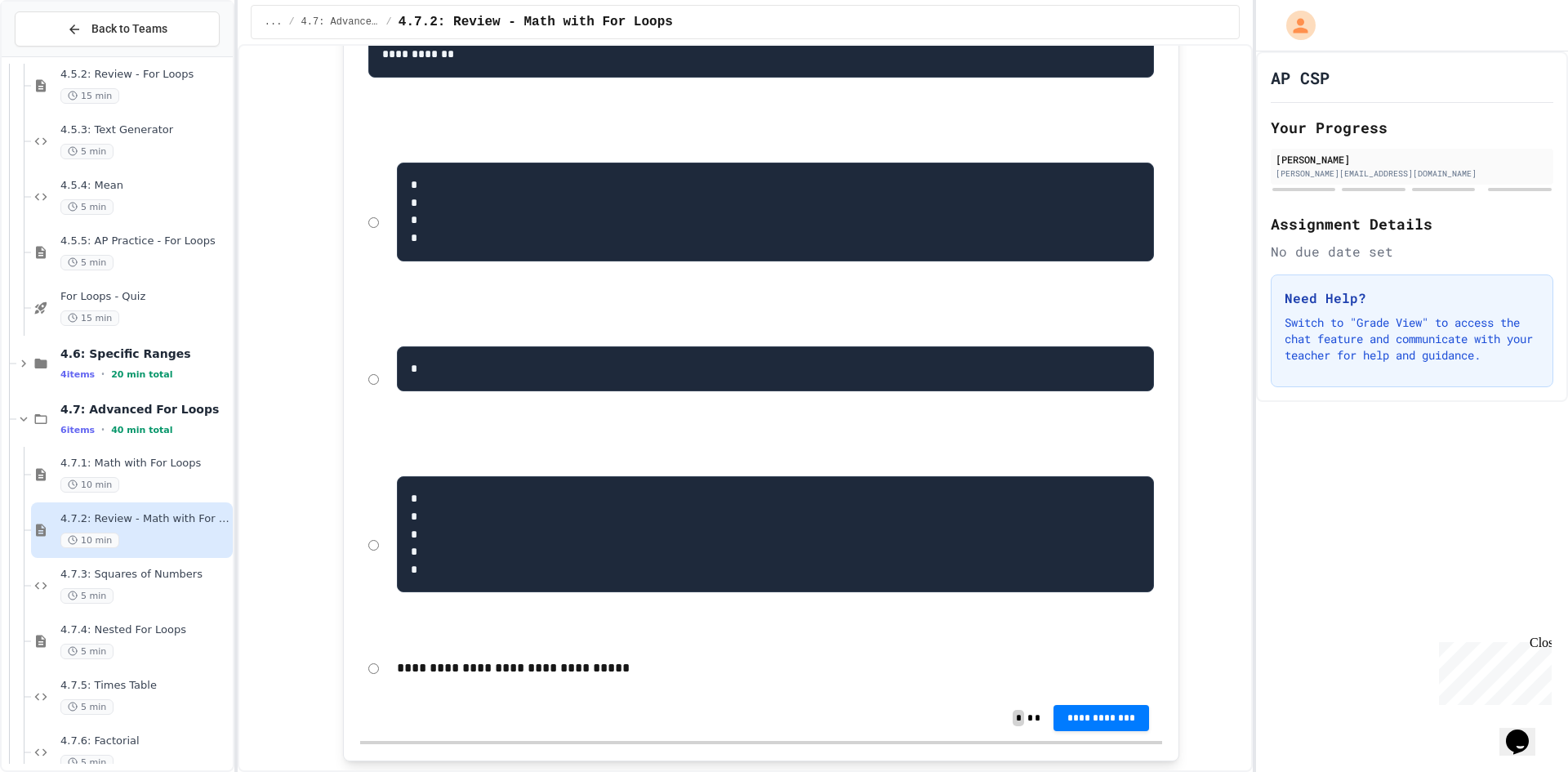
scroll to position [653, 0]
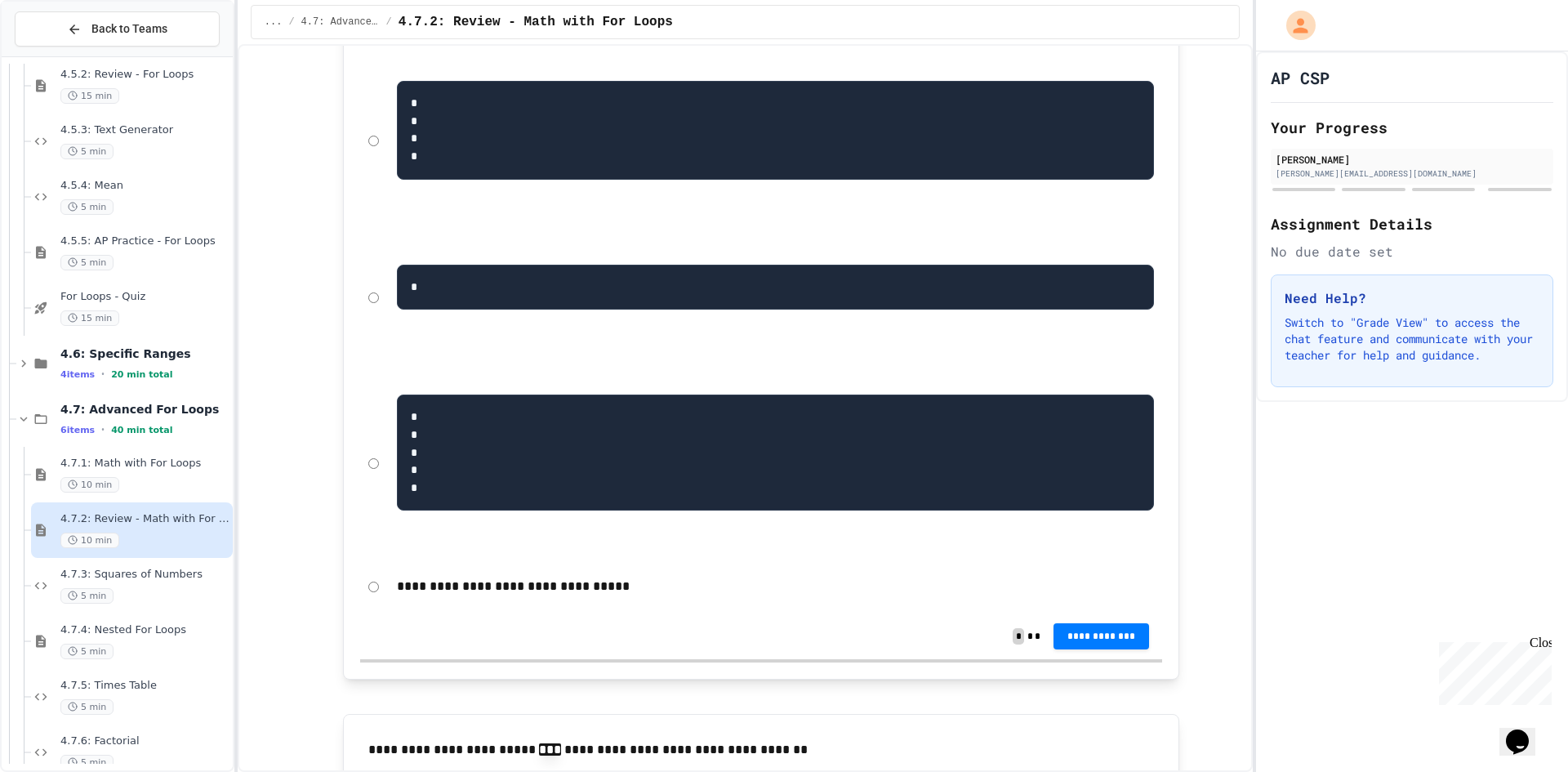
click at [375, 491] on div "* * * * *" at bounding box center [761, 462] width 802 height 193
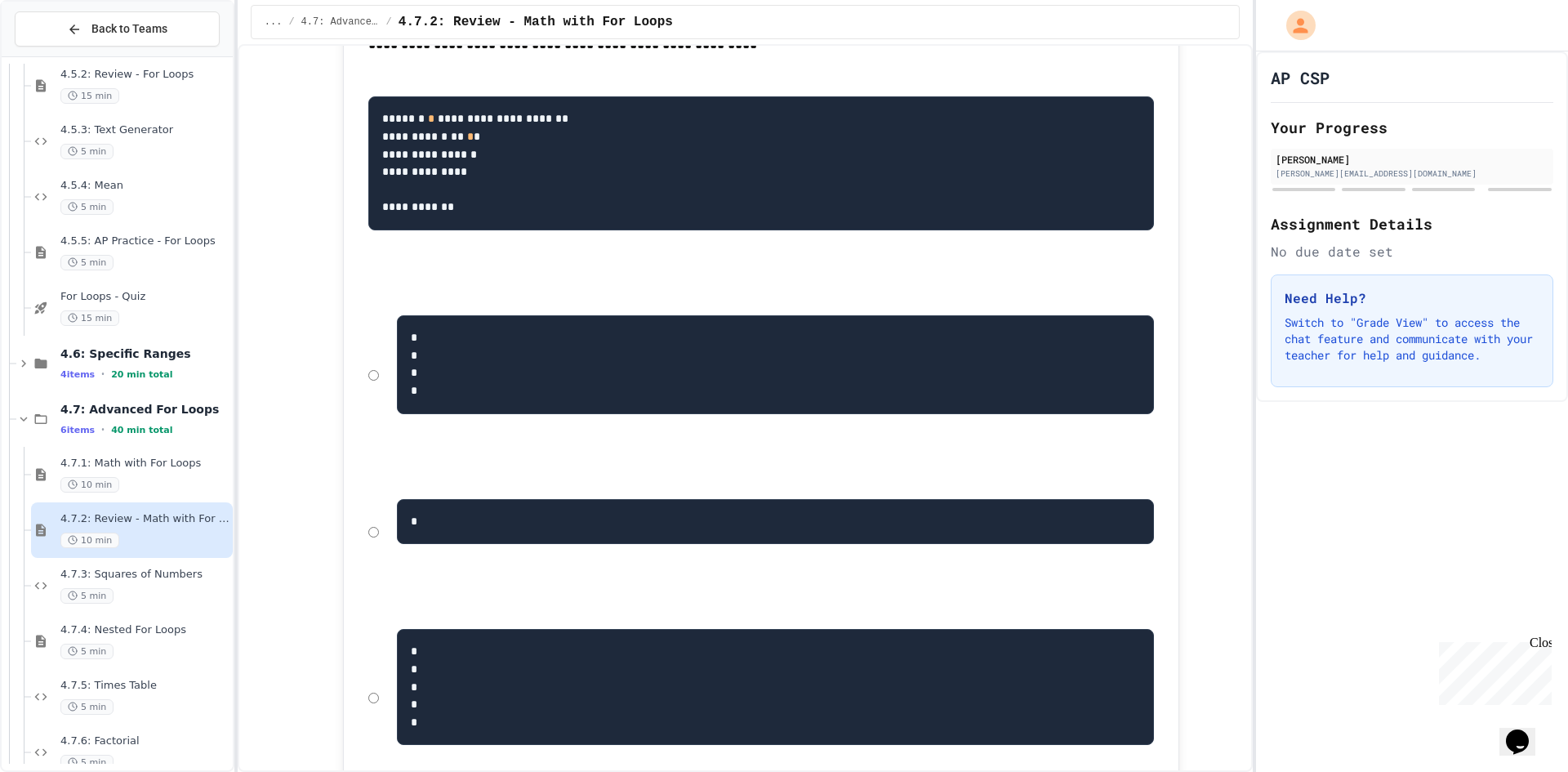
scroll to position [408, 0]
